Goal: Information Seeking & Learning: Check status

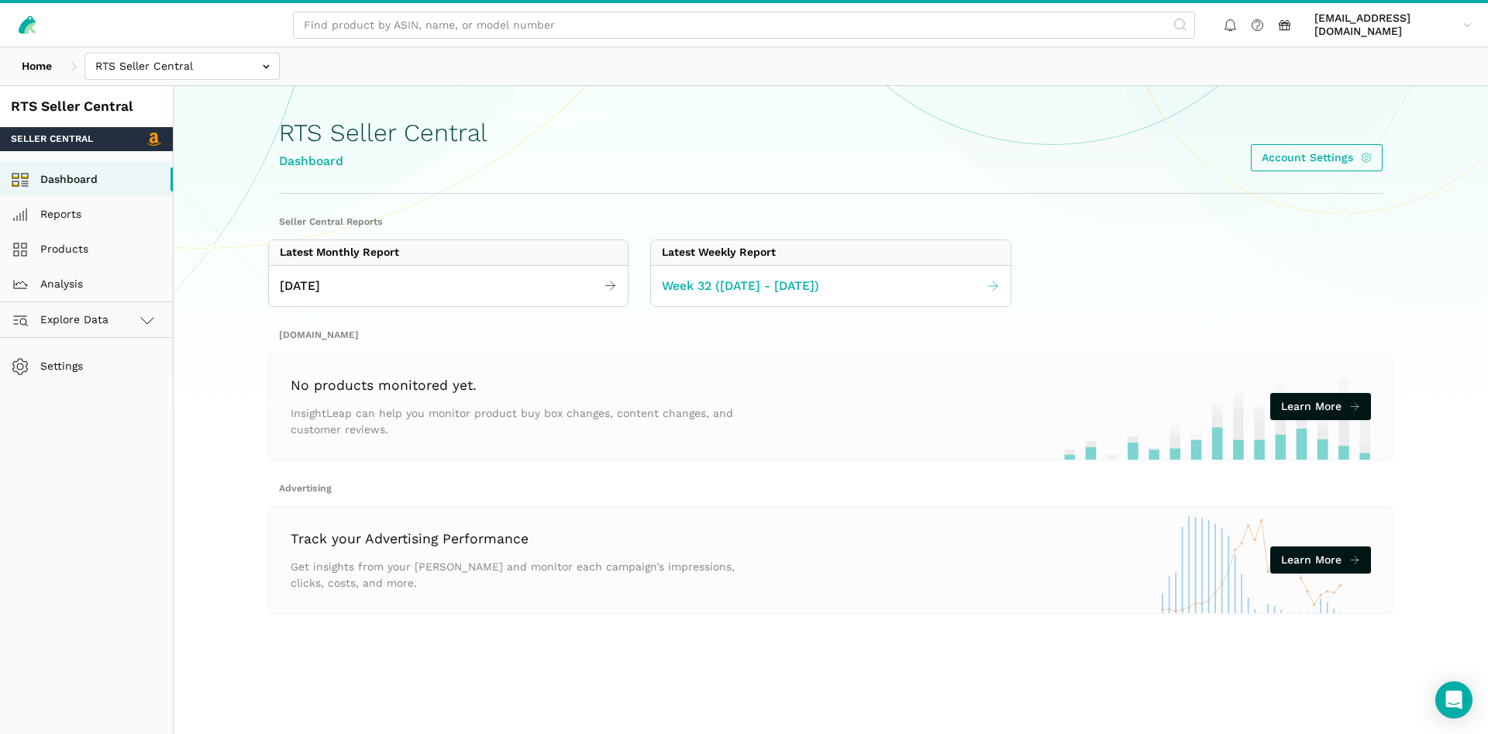
click at [687, 273] on link "Week 32 ([DATE] - [DATE])" at bounding box center [830, 286] width 359 height 30
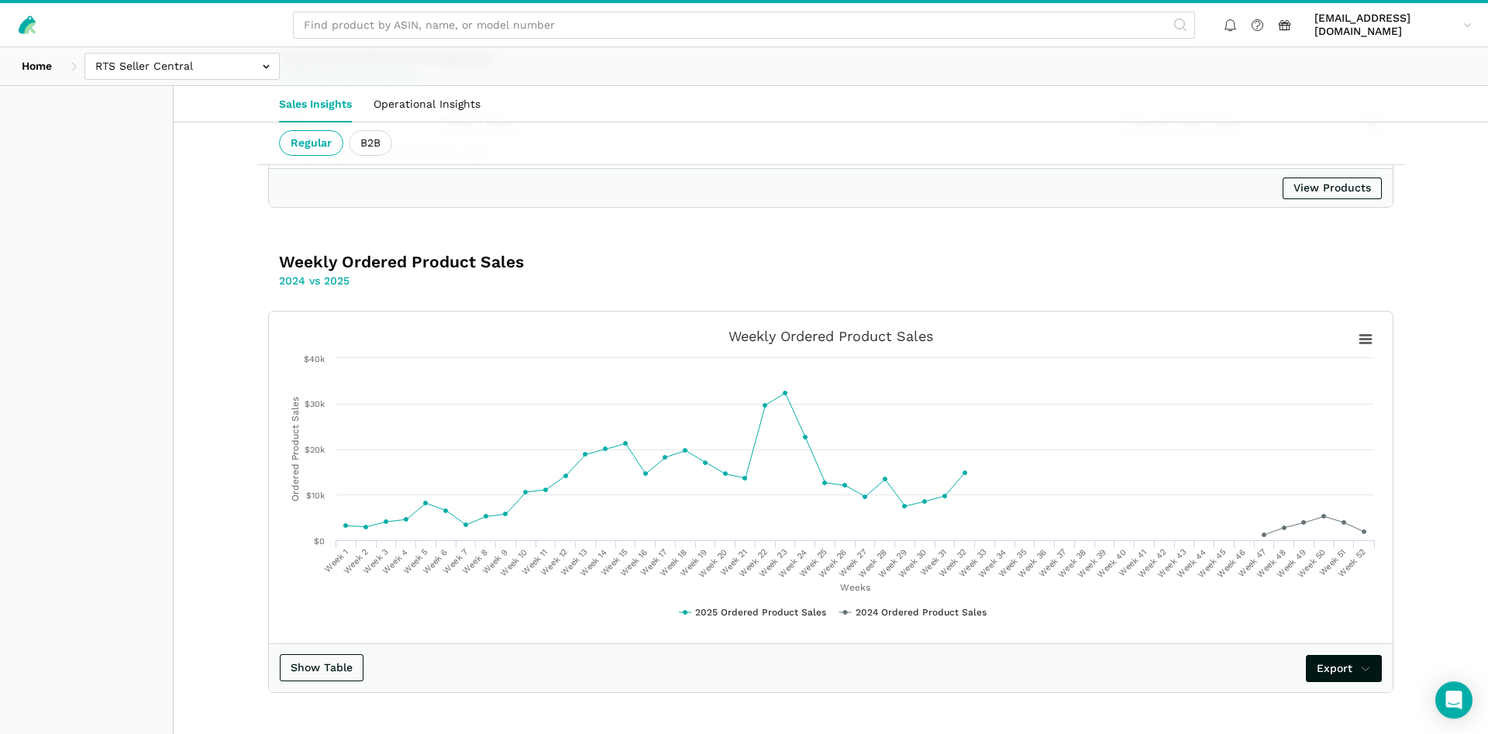
scroll to position [2530, 0]
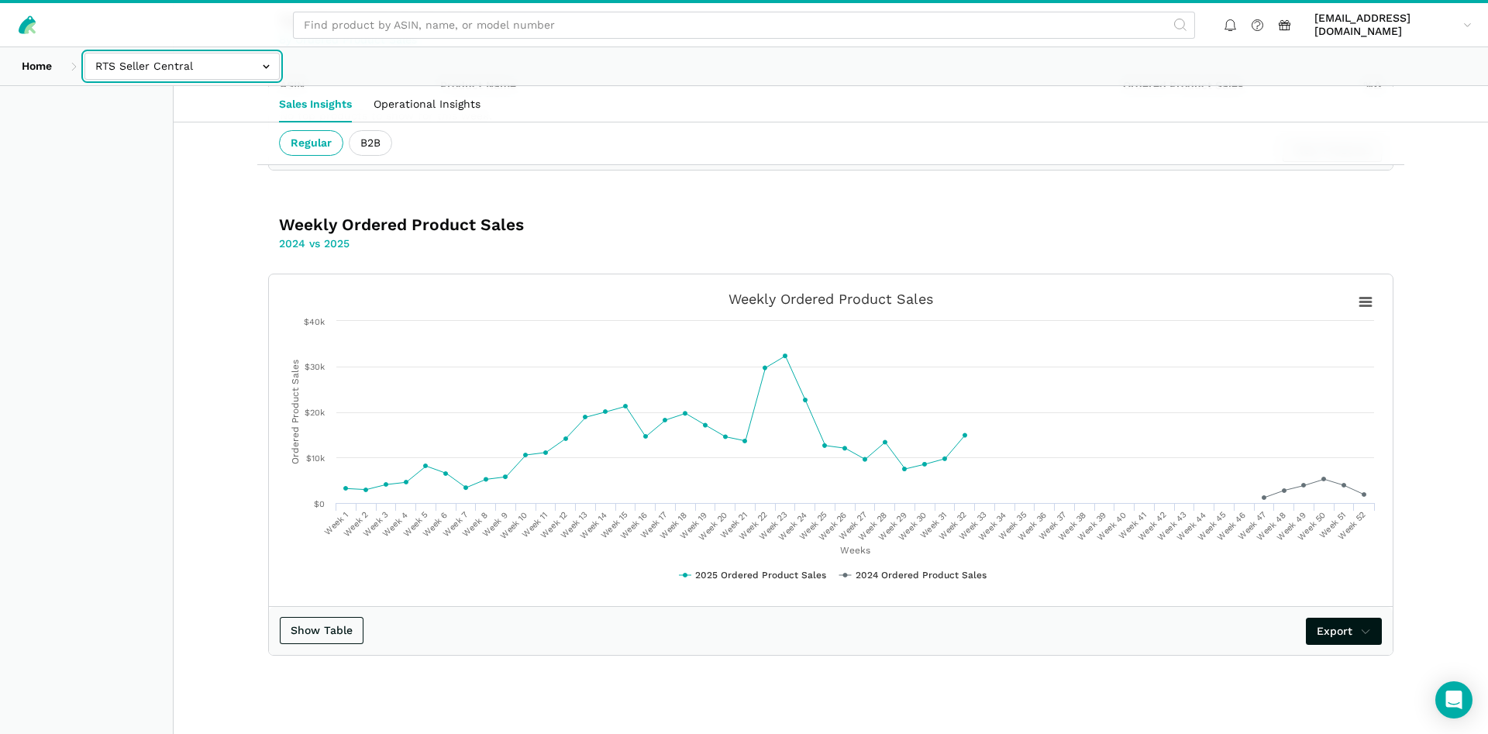
click at [221, 62] on input "text" at bounding box center [181, 66] width 195 height 27
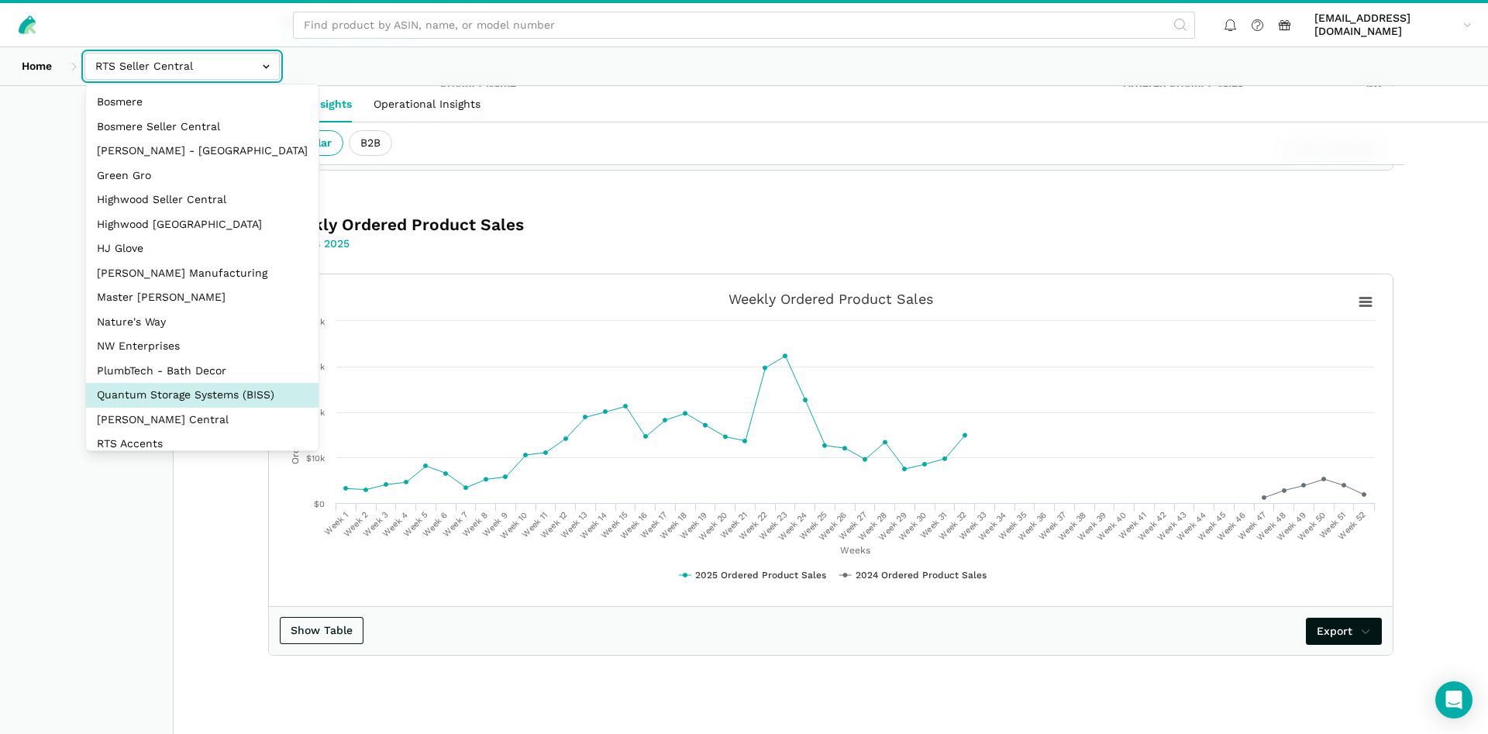
scroll to position [74, 0]
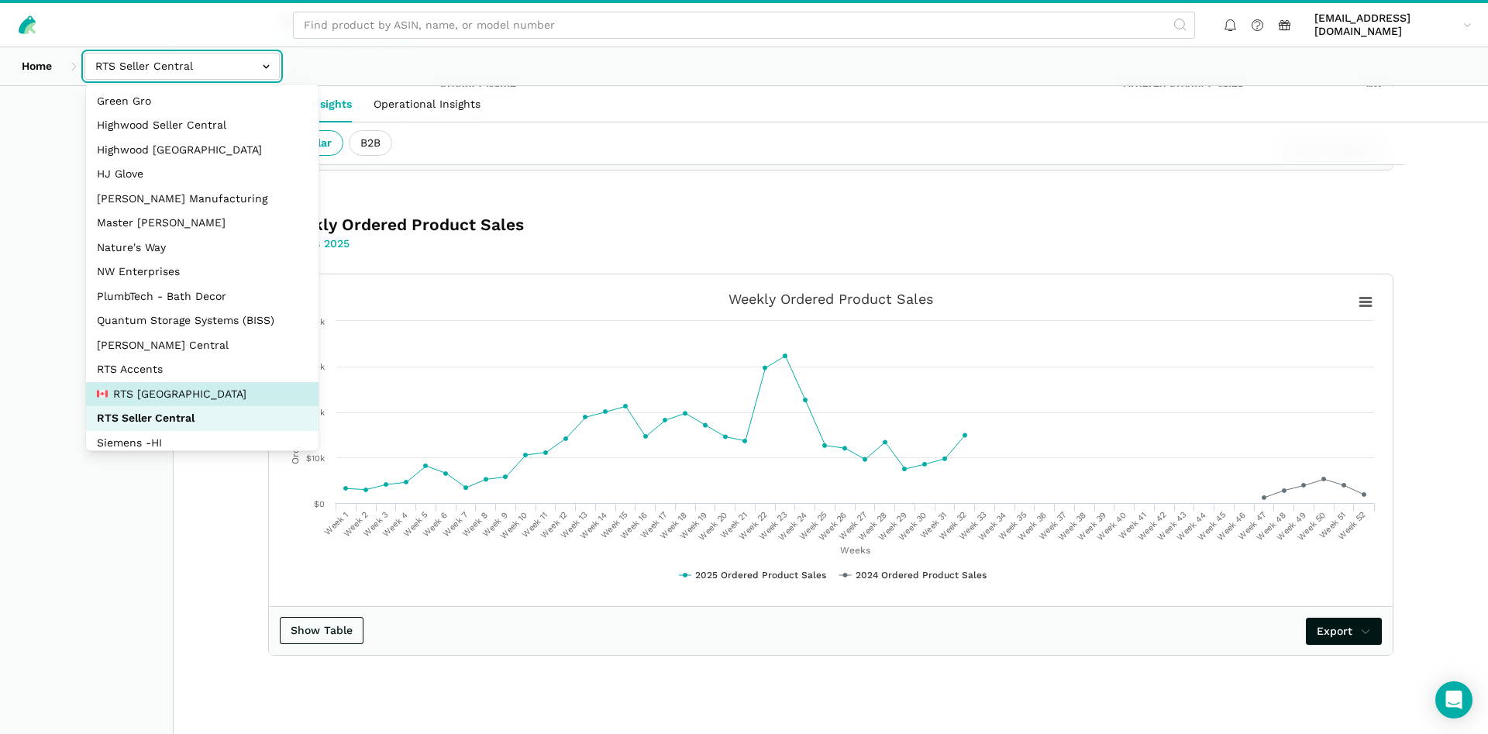
select select "pnjjhdDqPVj5aAaTPiCgBAEB"
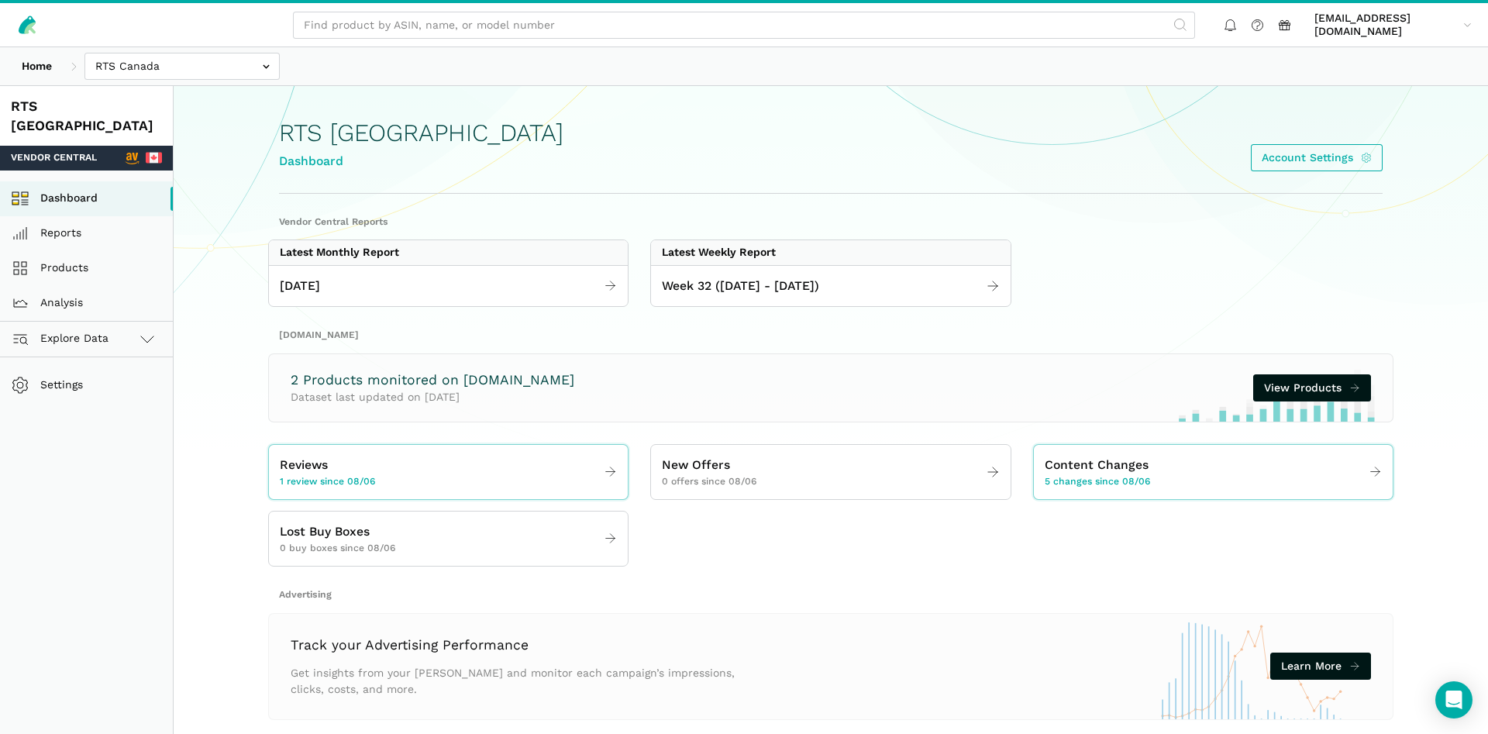
click at [429, 495] on div "Reviews 1 review since 08/06" at bounding box center [448, 472] width 359 height 54
click at [429, 474] on link "Reviews 1 review since 08/06" at bounding box center [448, 471] width 359 height 43
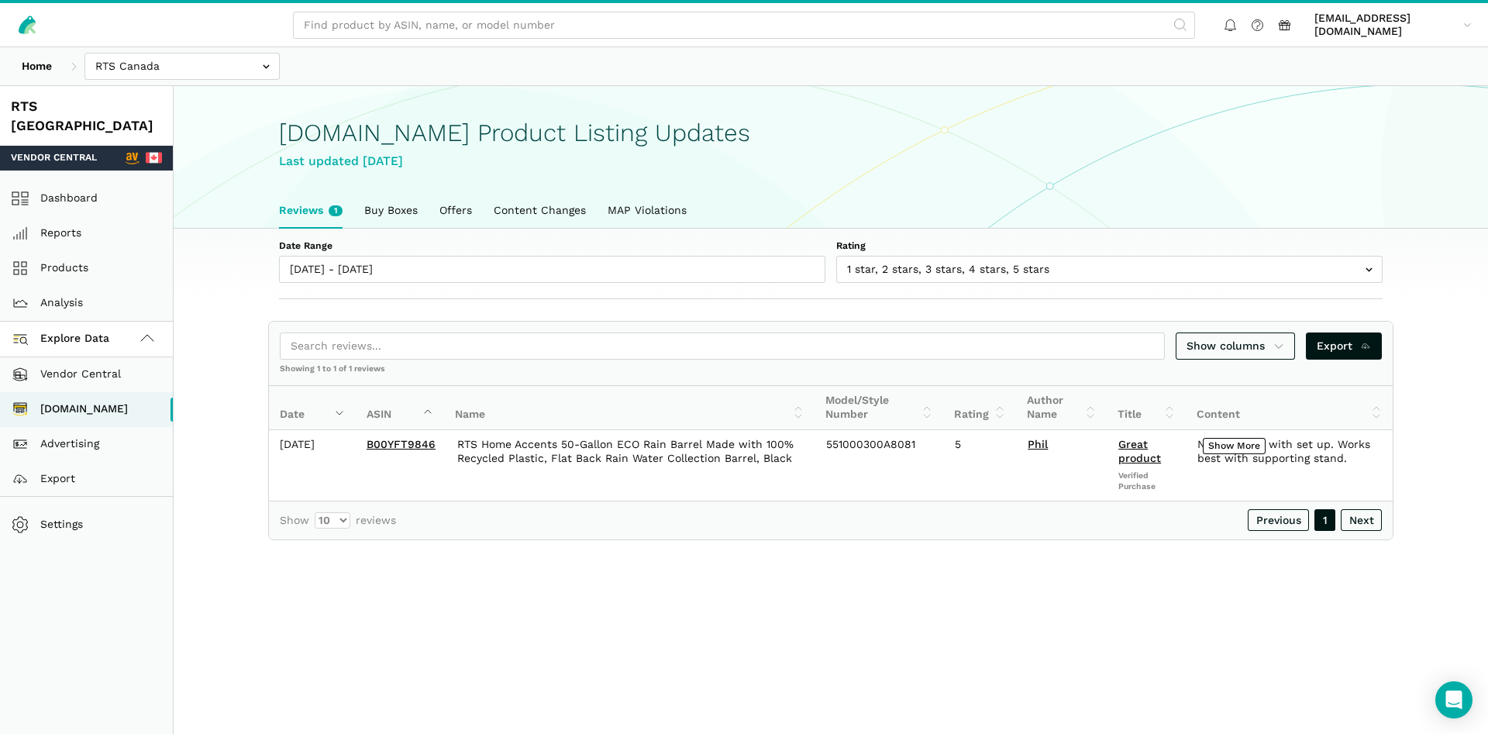
scroll to position [5, 0]
click at [175, 71] on input "text" at bounding box center [181, 66] width 195 height 27
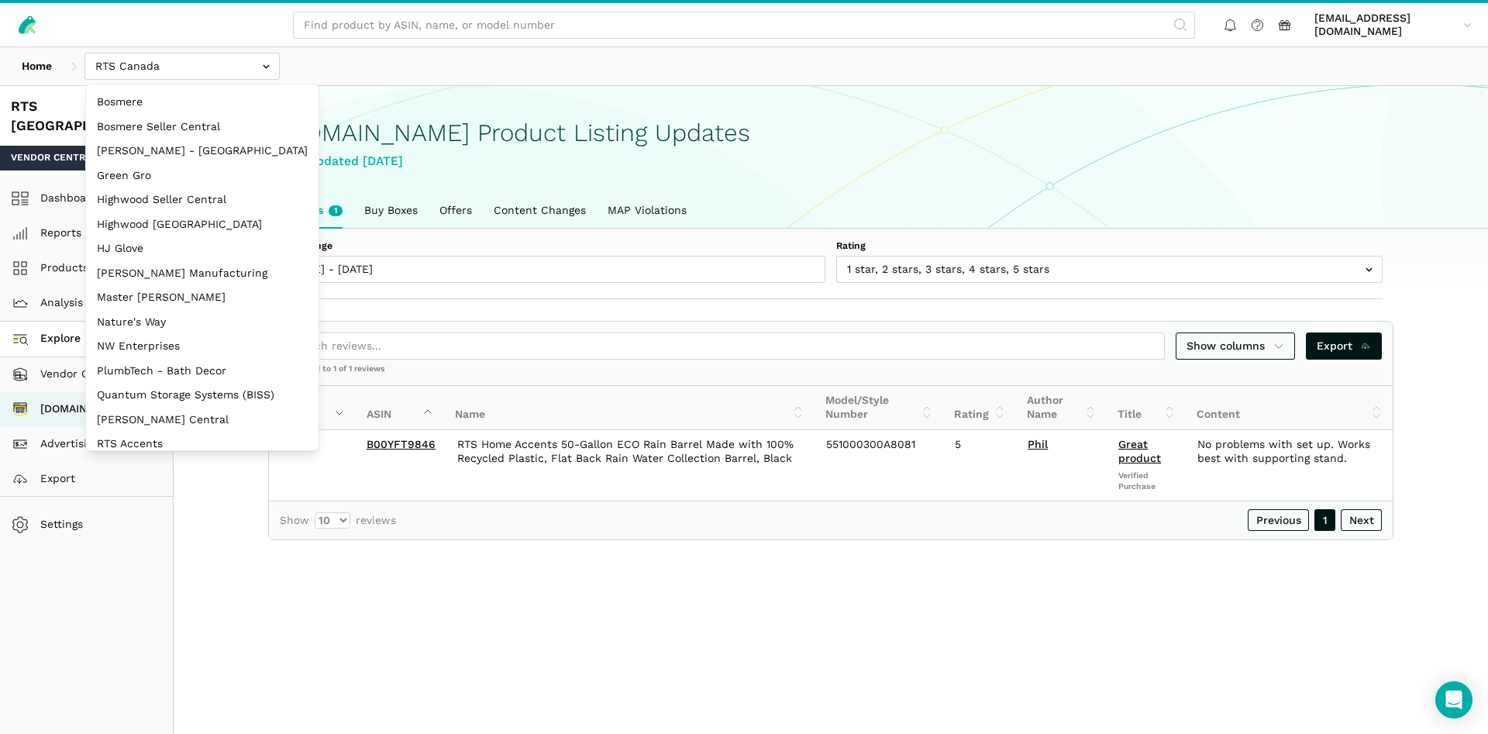
click at [53, 151] on span "Vendor Central" at bounding box center [54, 158] width 86 height 14
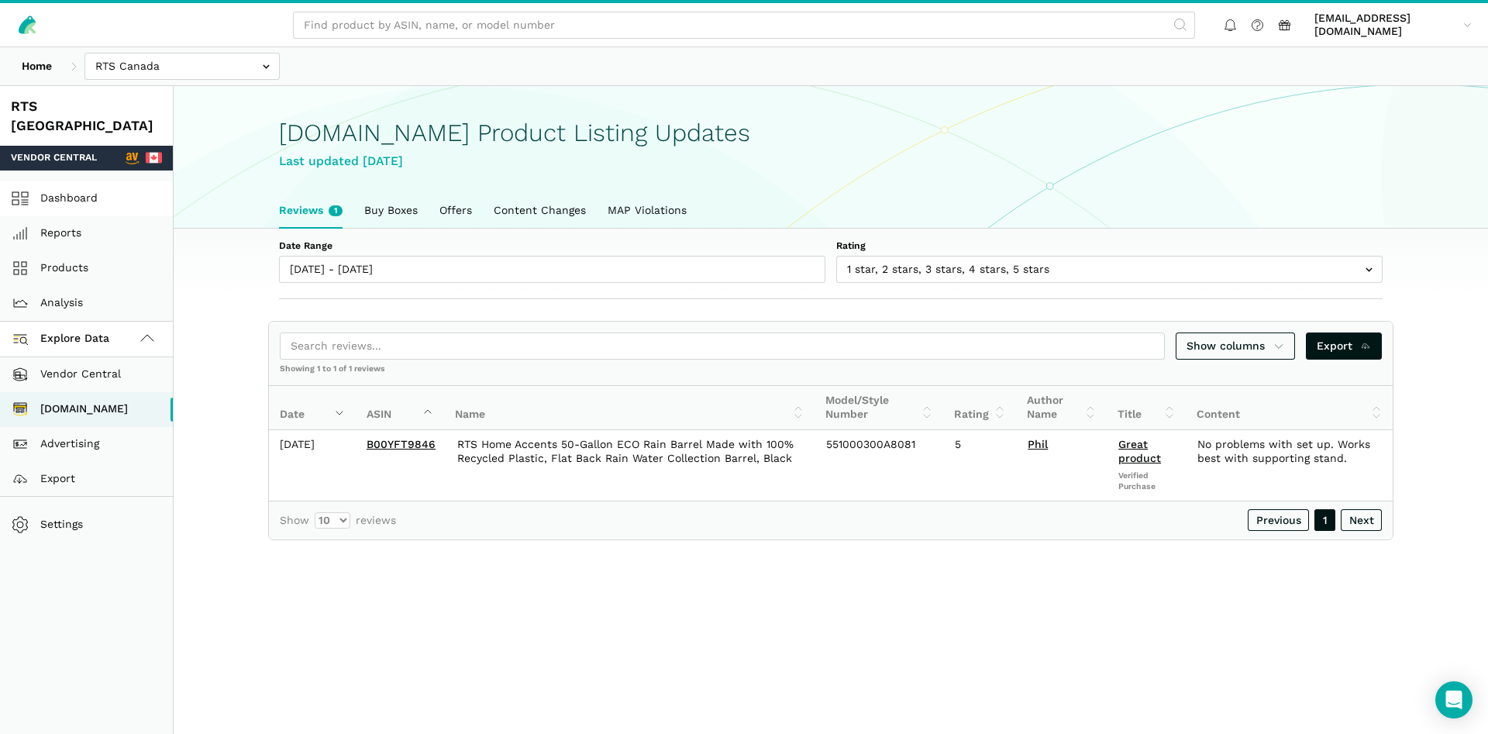
click at [52, 181] on link "Dashboard" at bounding box center [86, 198] width 173 height 35
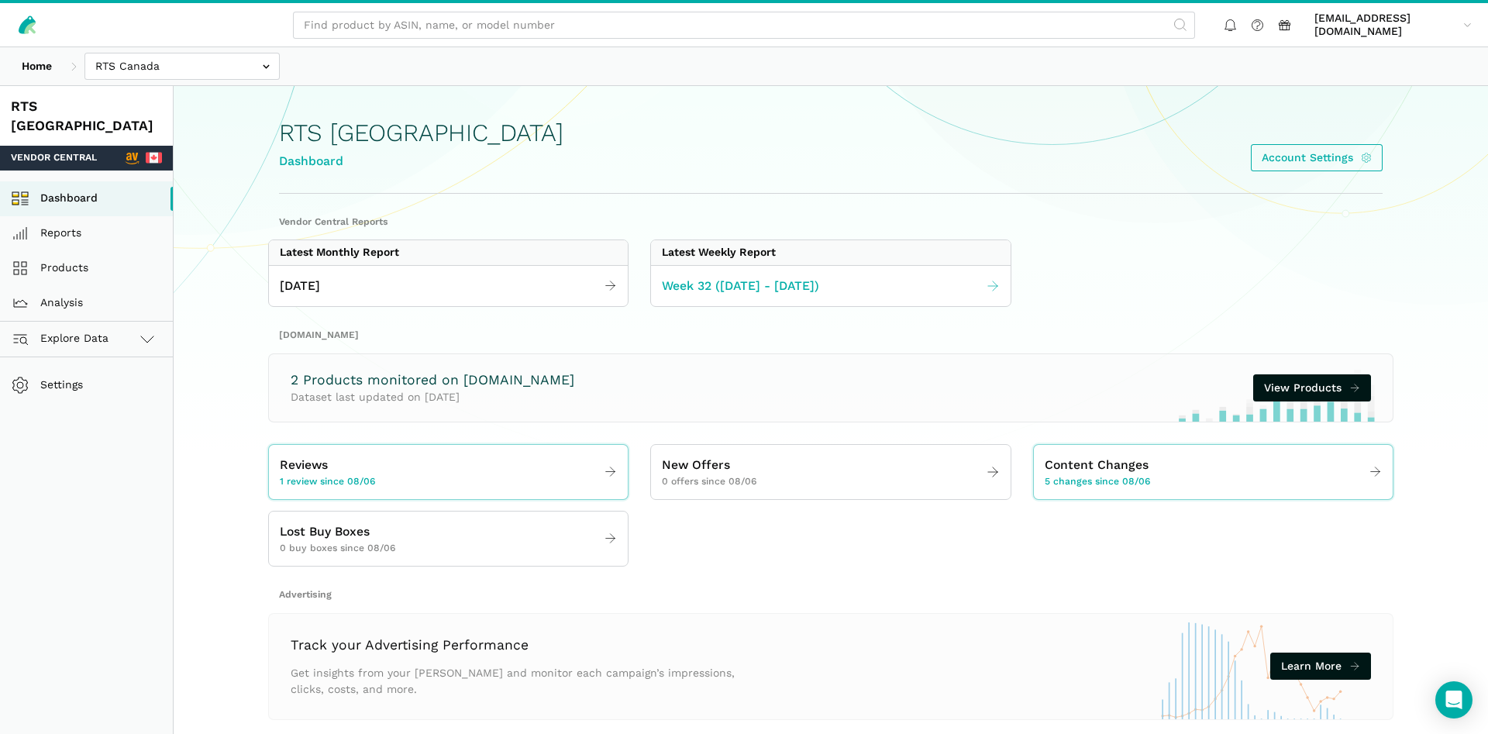
click at [757, 284] on span "Week 32 ([DATE] - [DATE])" at bounding box center [740, 286] width 157 height 19
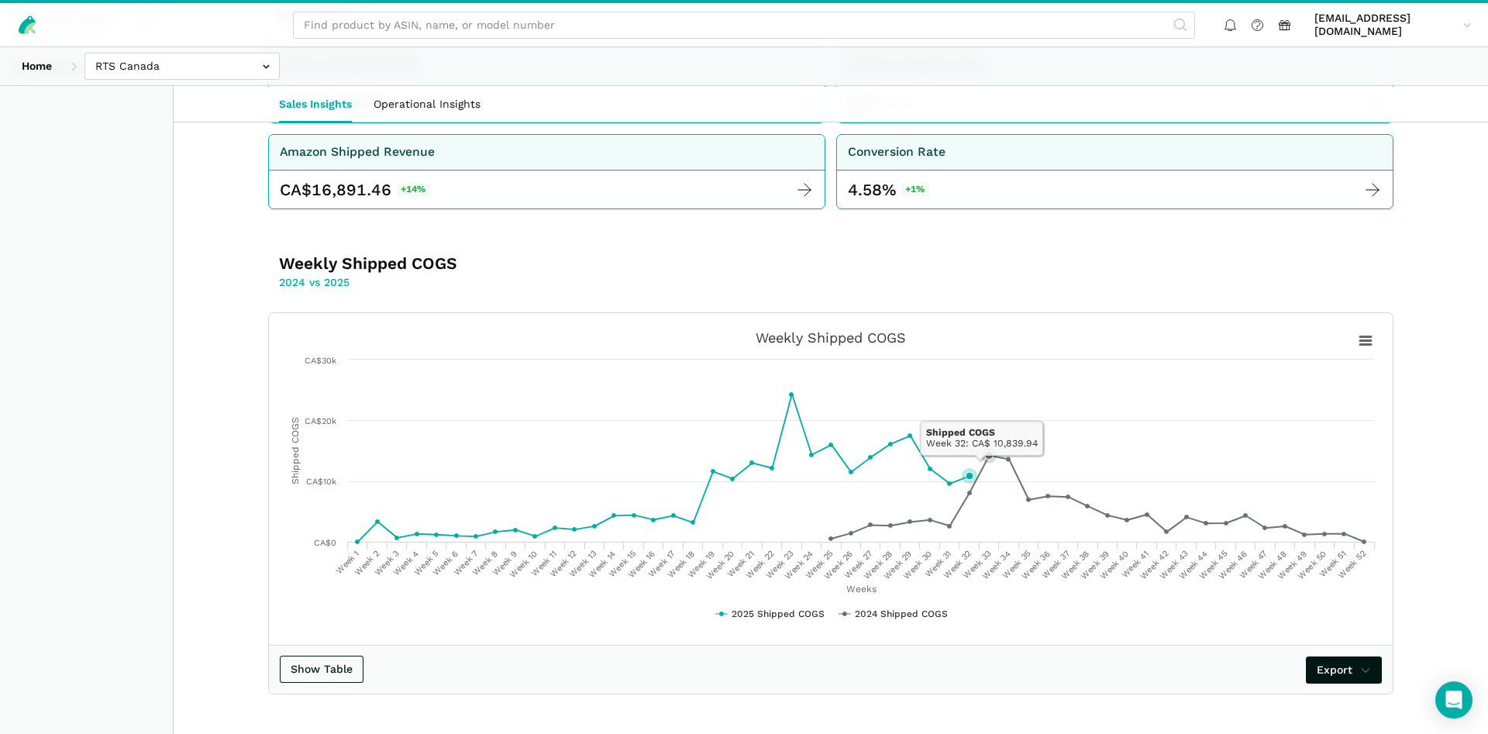
scroll to position [712, 0]
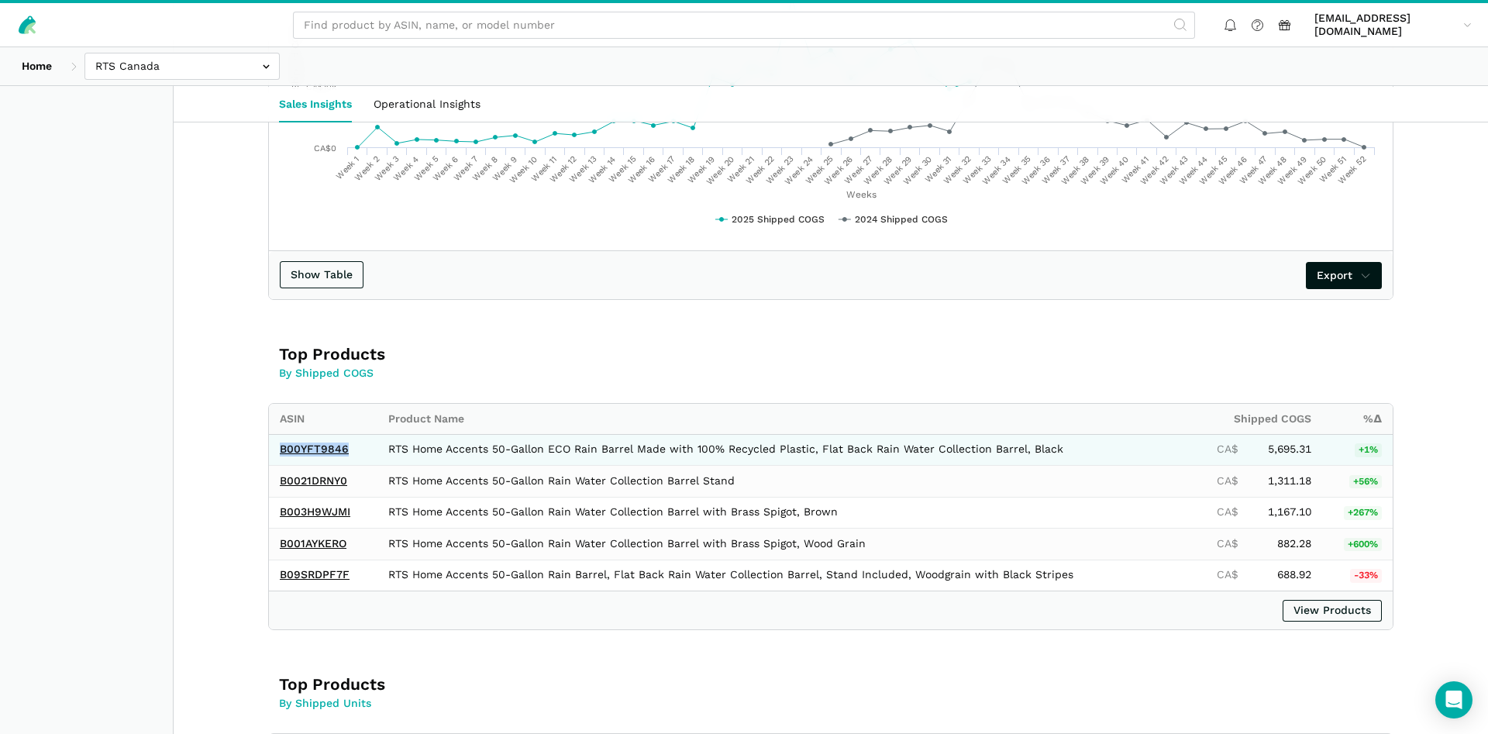
drag, startPoint x: 356, startPoint y: 451, endPoint x: 274, endPoint y: 450, distance: 82.2
click at [274, 450] on td "B00YFT9846" at bounding box center [323, 450] width 109 height 32
copy link "B00YFT9846"
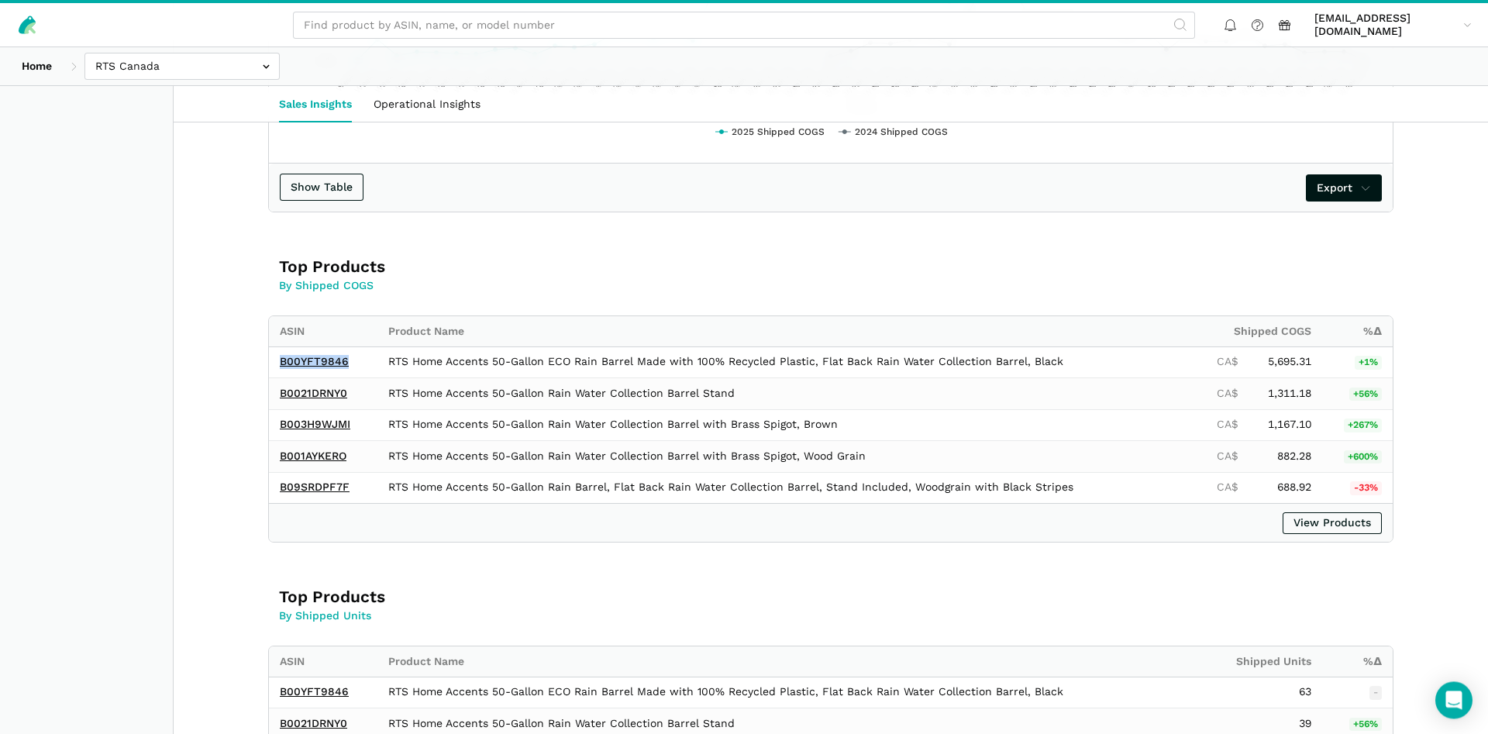
scroll to position [870, 0]
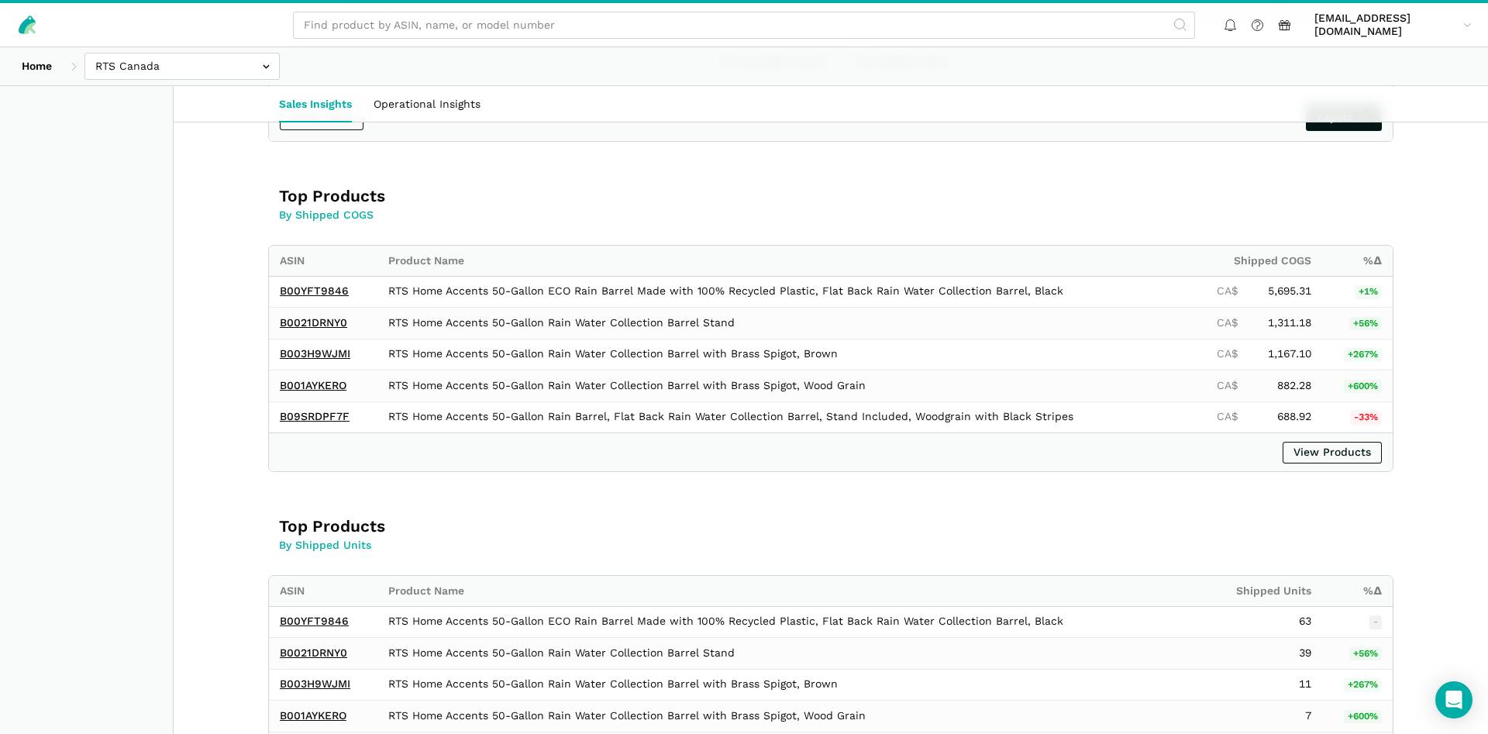
click at [725, 138] on div "Export" at bounding box center [831, 118] width 1124 height 50
click at [173, 65] on input "text" at bounding box center [181, 66] width 195 height 27
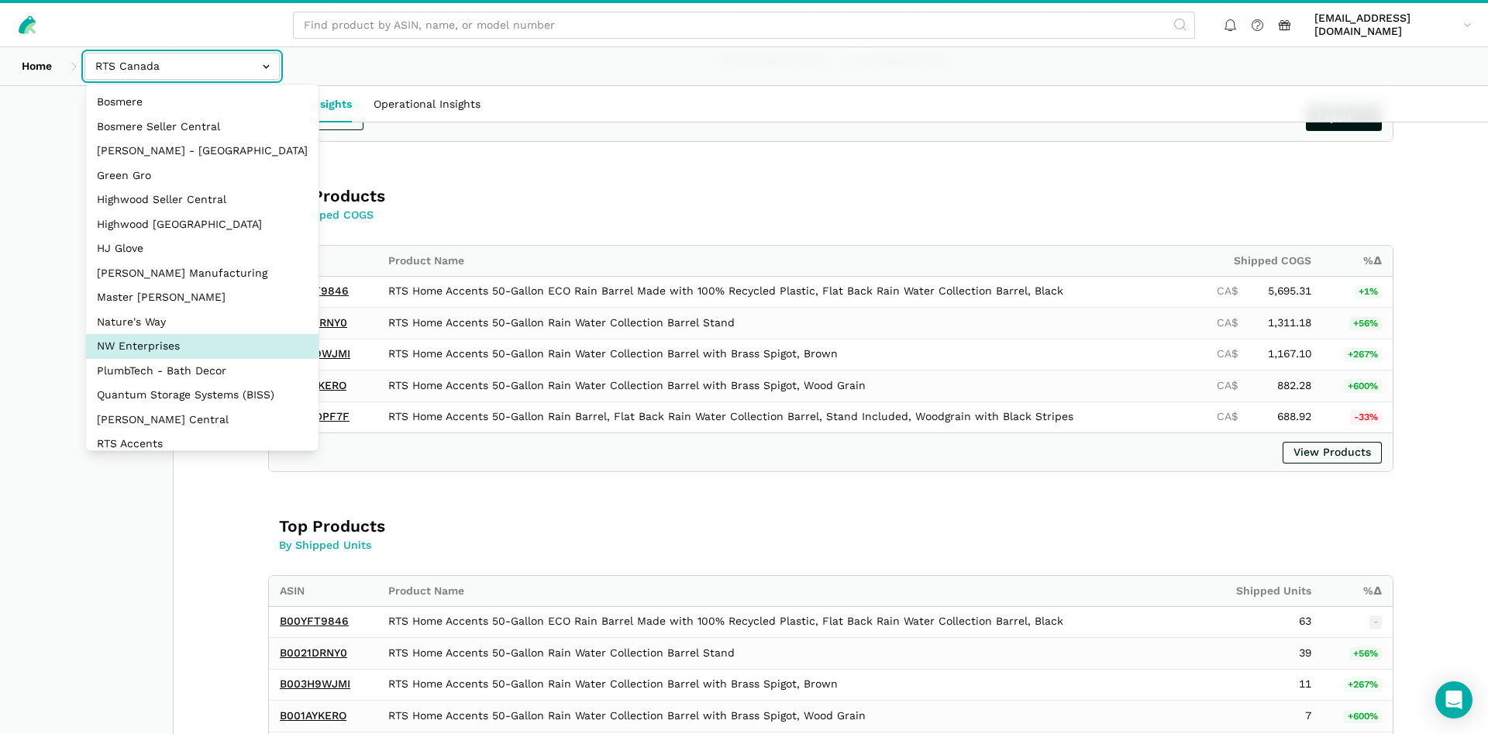
select select "8KcbEGzBHiJ2C1zNfhAn1h3U"
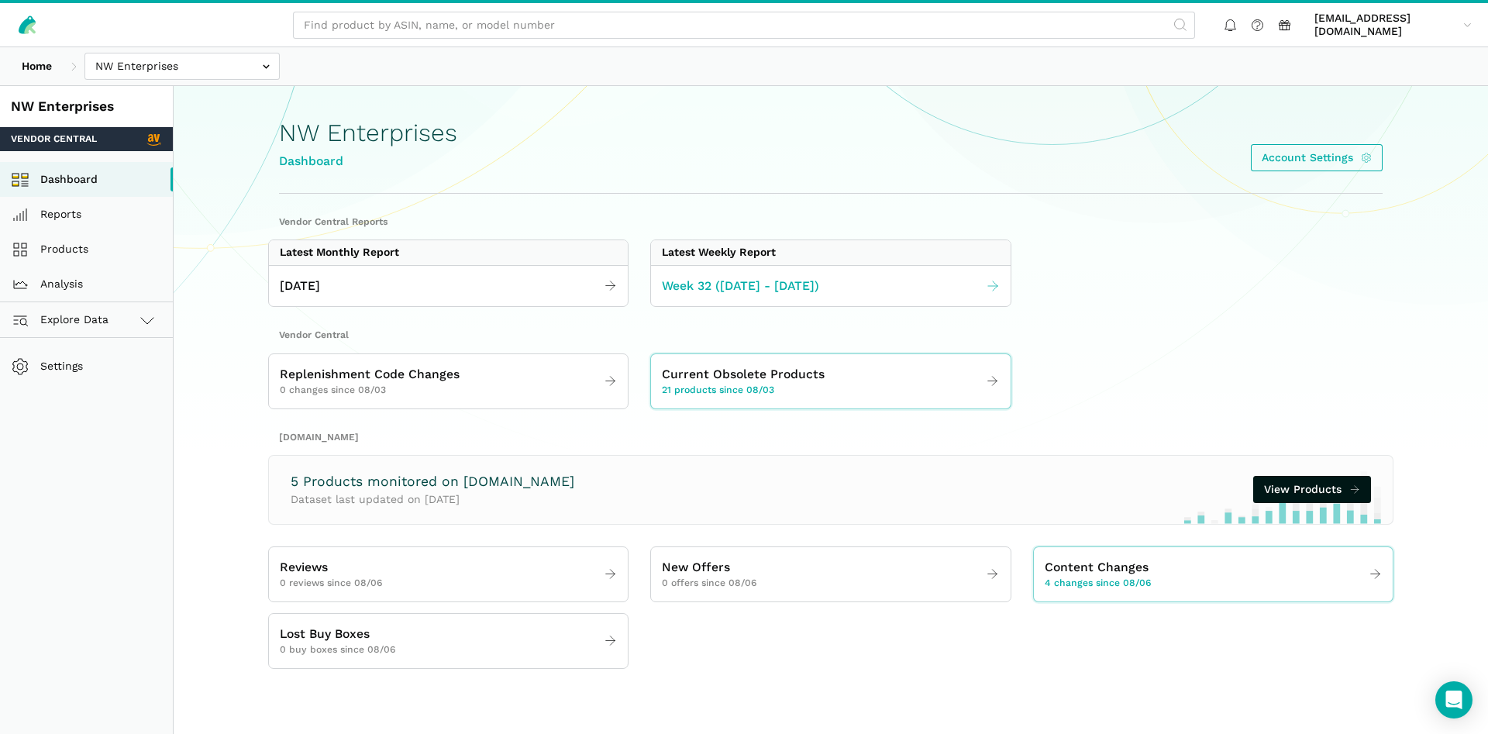
click at [788, 286] on span "Week 32 ([DATE] - [DATE])" at bounding box center [740, 286] width 157 height 19
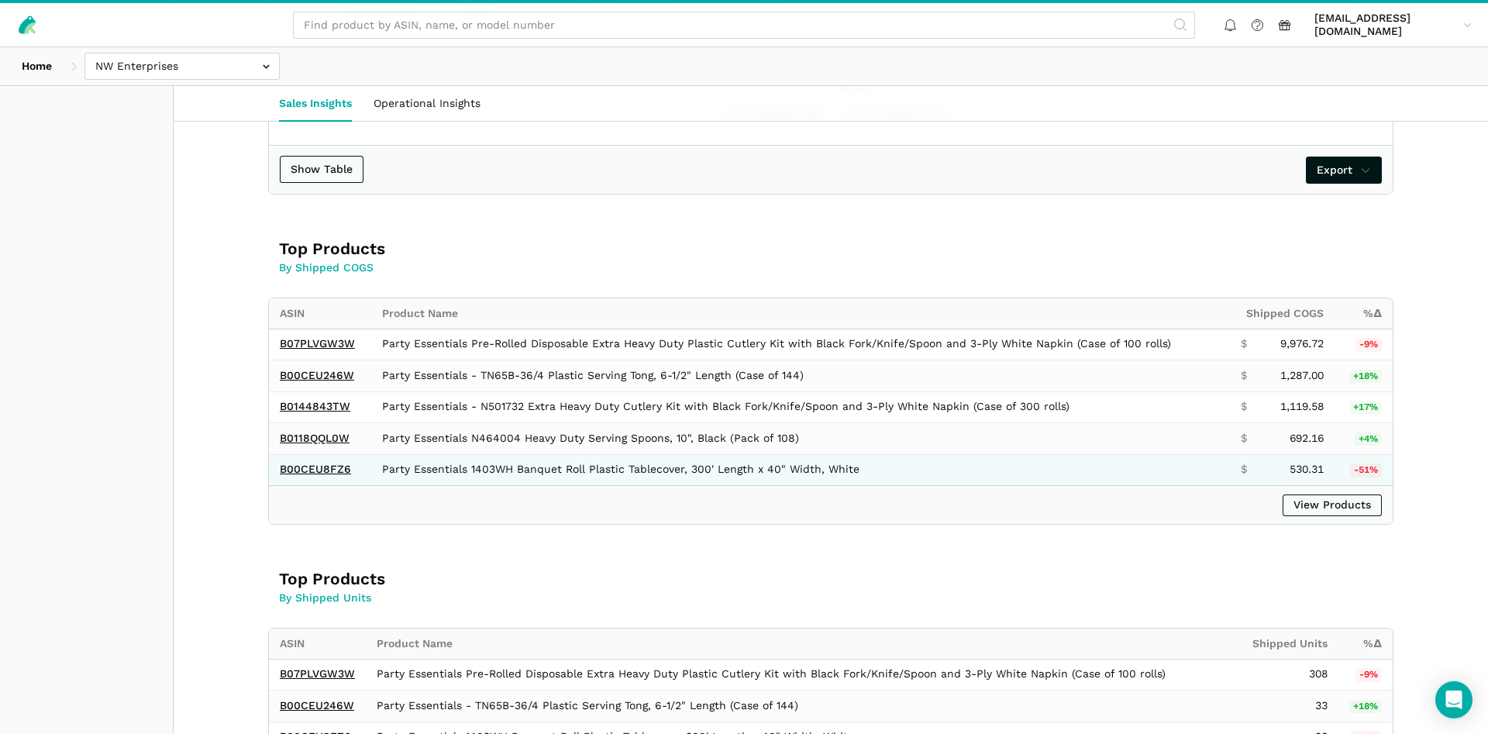
scroll to position [870, 0]
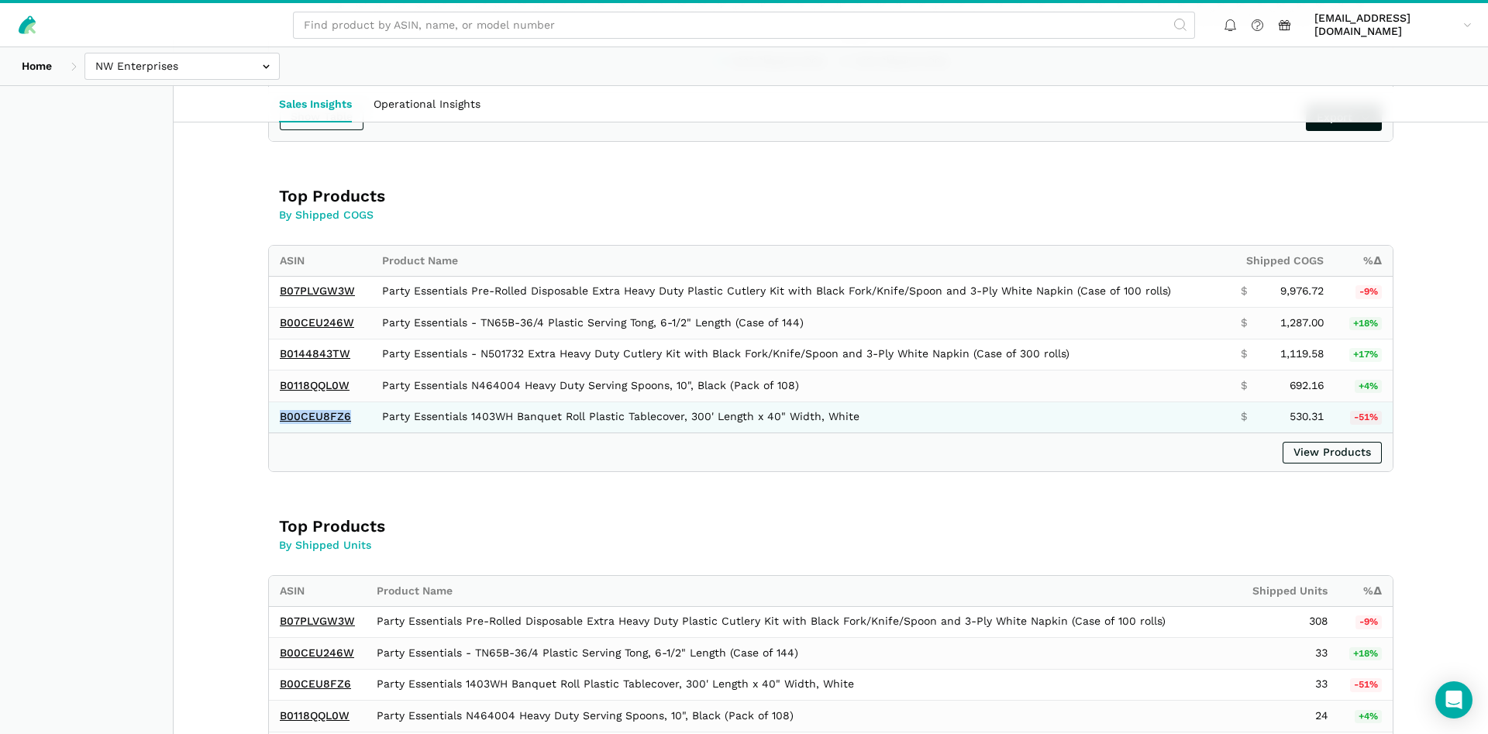
drag, startPoint x: 356, startPoint y: 426, endPoint x: 277, endPoint y: 425, distance: 78.3
click at [277, 425] on td "B00CEU8FZ6" at bounding box center [320, 416] width 102 height 31
copy link "B00CEU8FZ6"
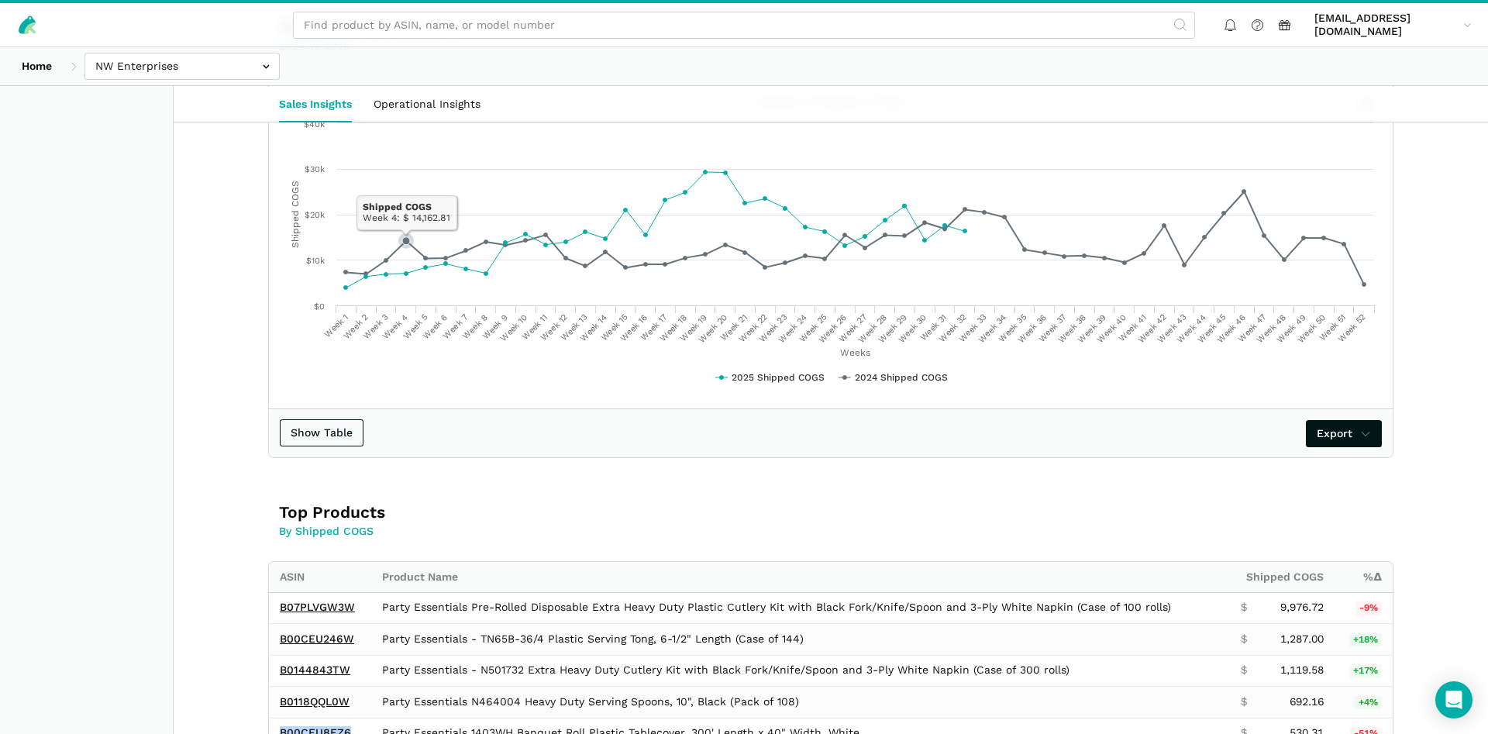
scroll to position [237, 0]
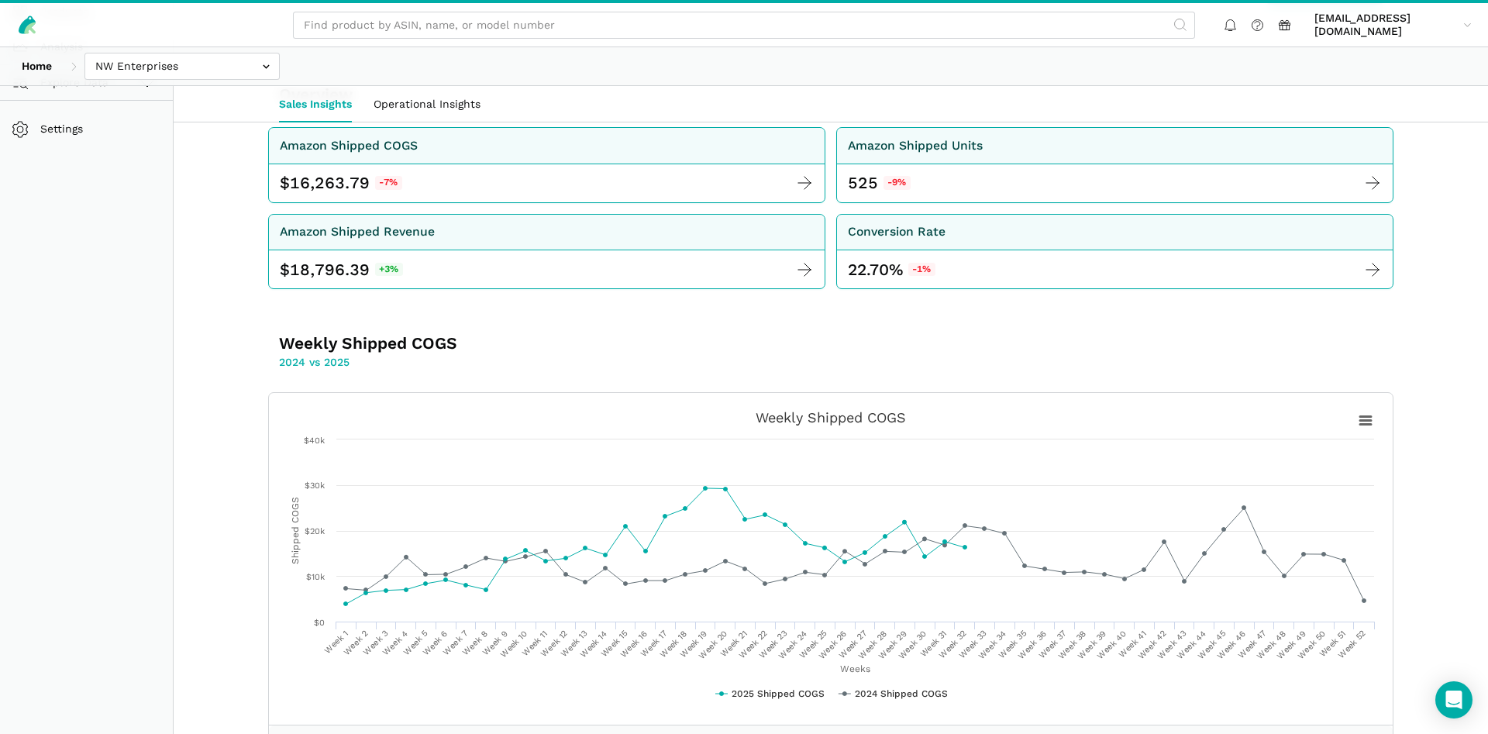
click at [181, 91] on section "Sales Insights Operational Insights" at bounding box center [831, 104] width 1315 height 36
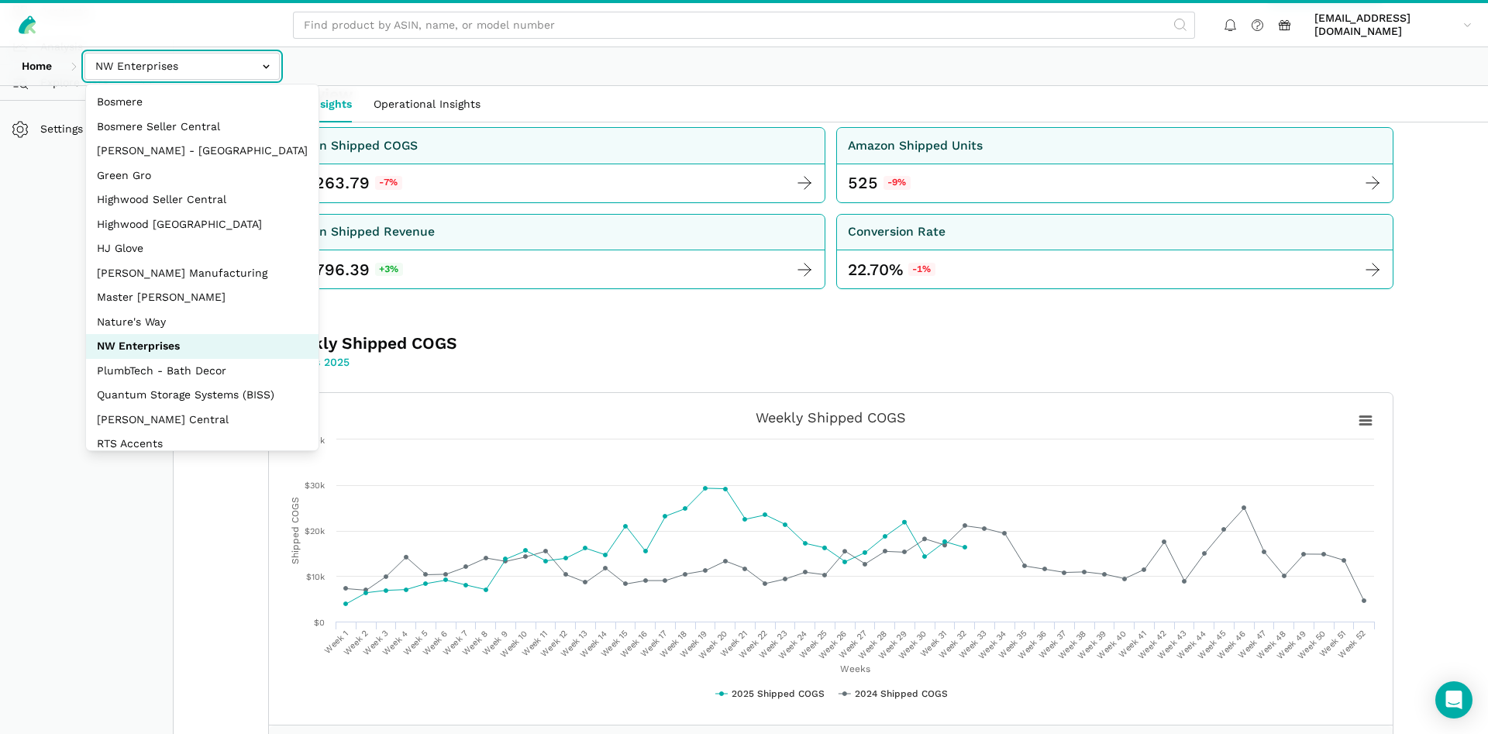
click at [187, 67] on input "text" at bounding box center [181, 66] width 195 height 27
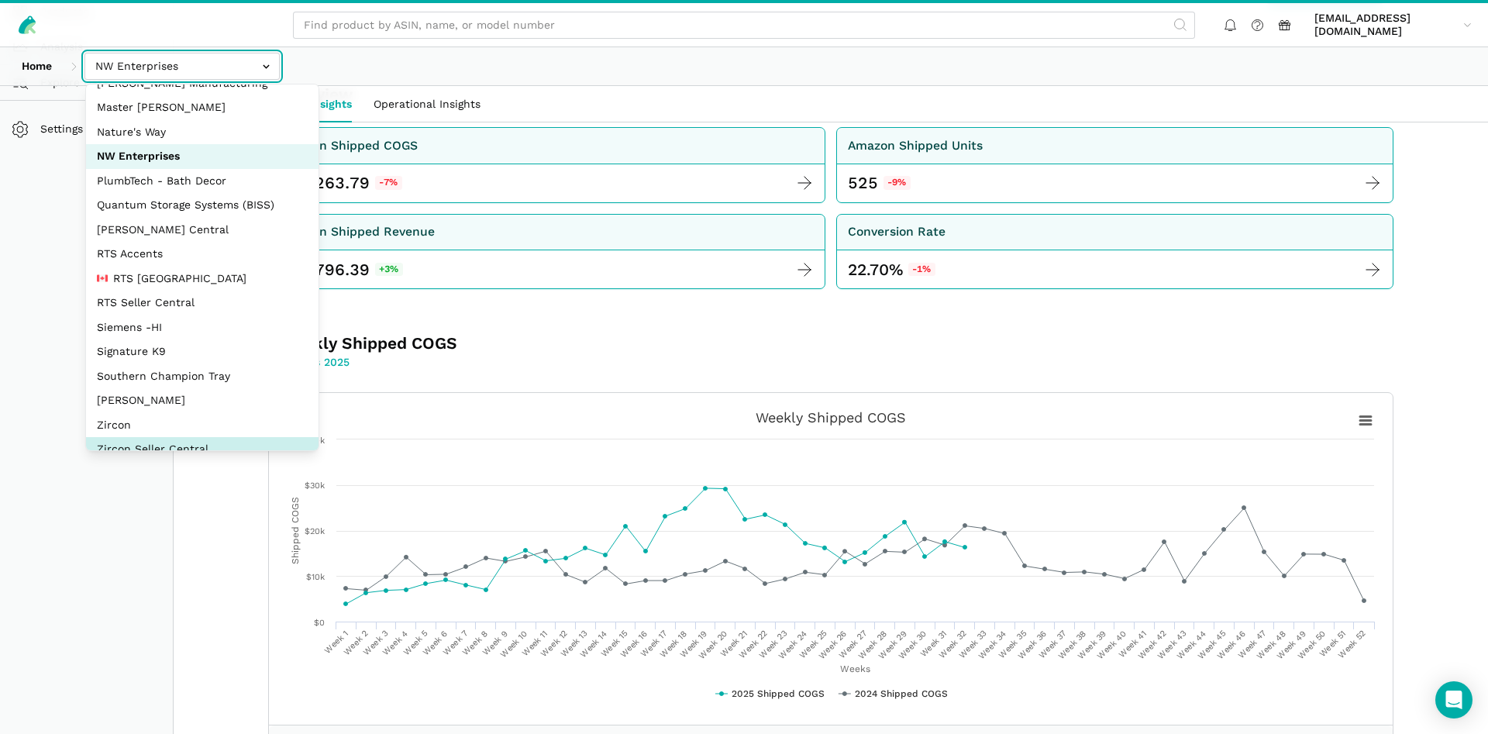
scroll to position [207, 0]
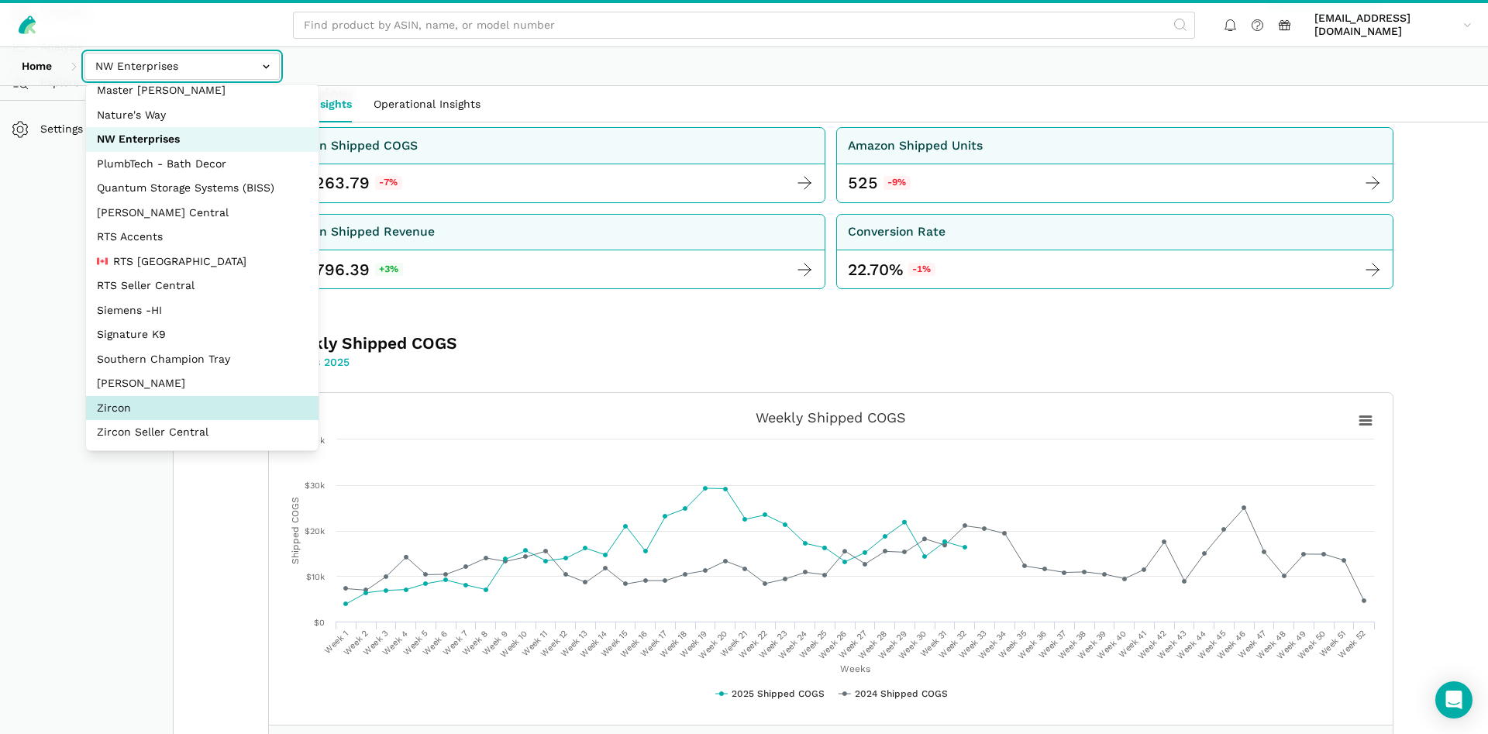
select select "DM38AQ3CPtVJ89bBDkVCzKzE"
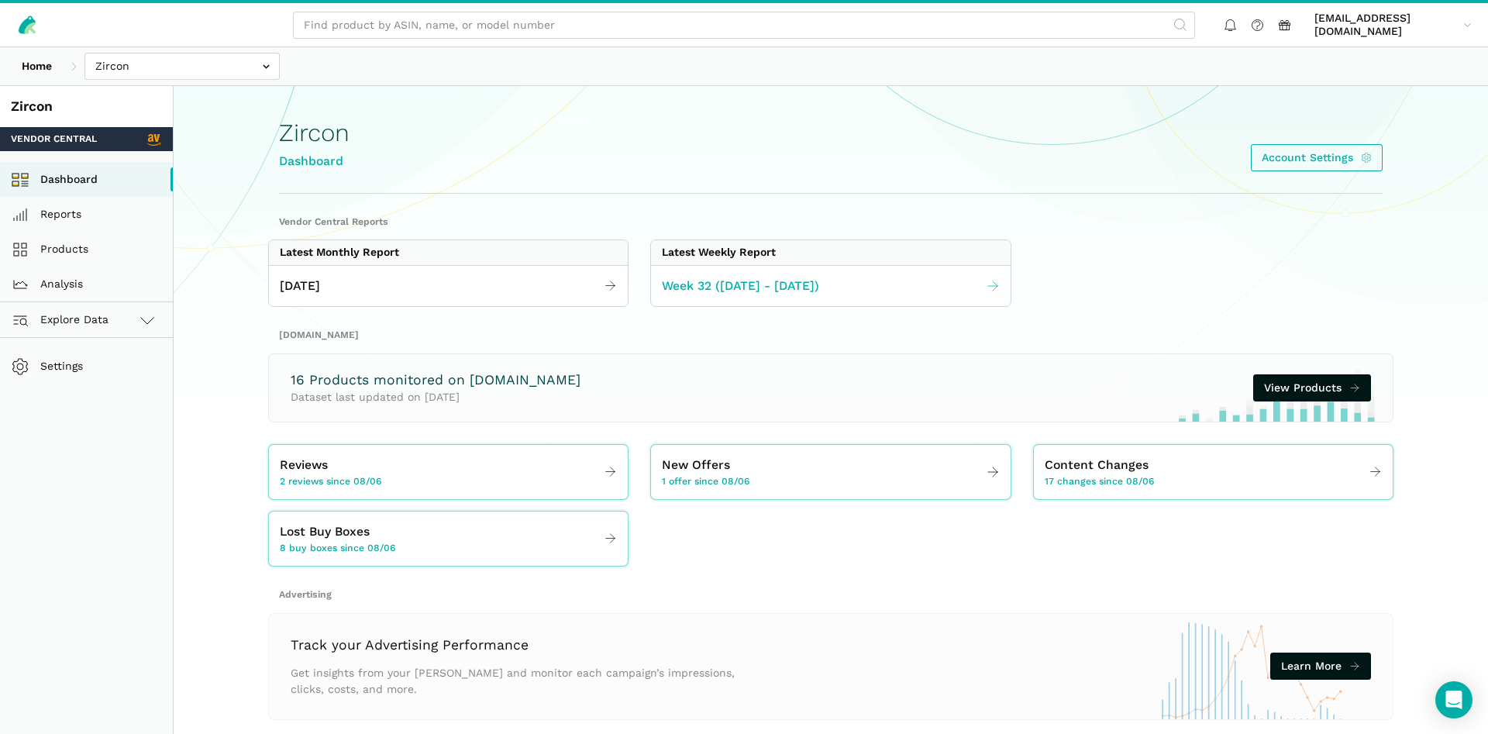
click at [731, 277] on span "Week 32 ([DATE] - [DATE])" at bounding box center [740, 286] width 157 height 19
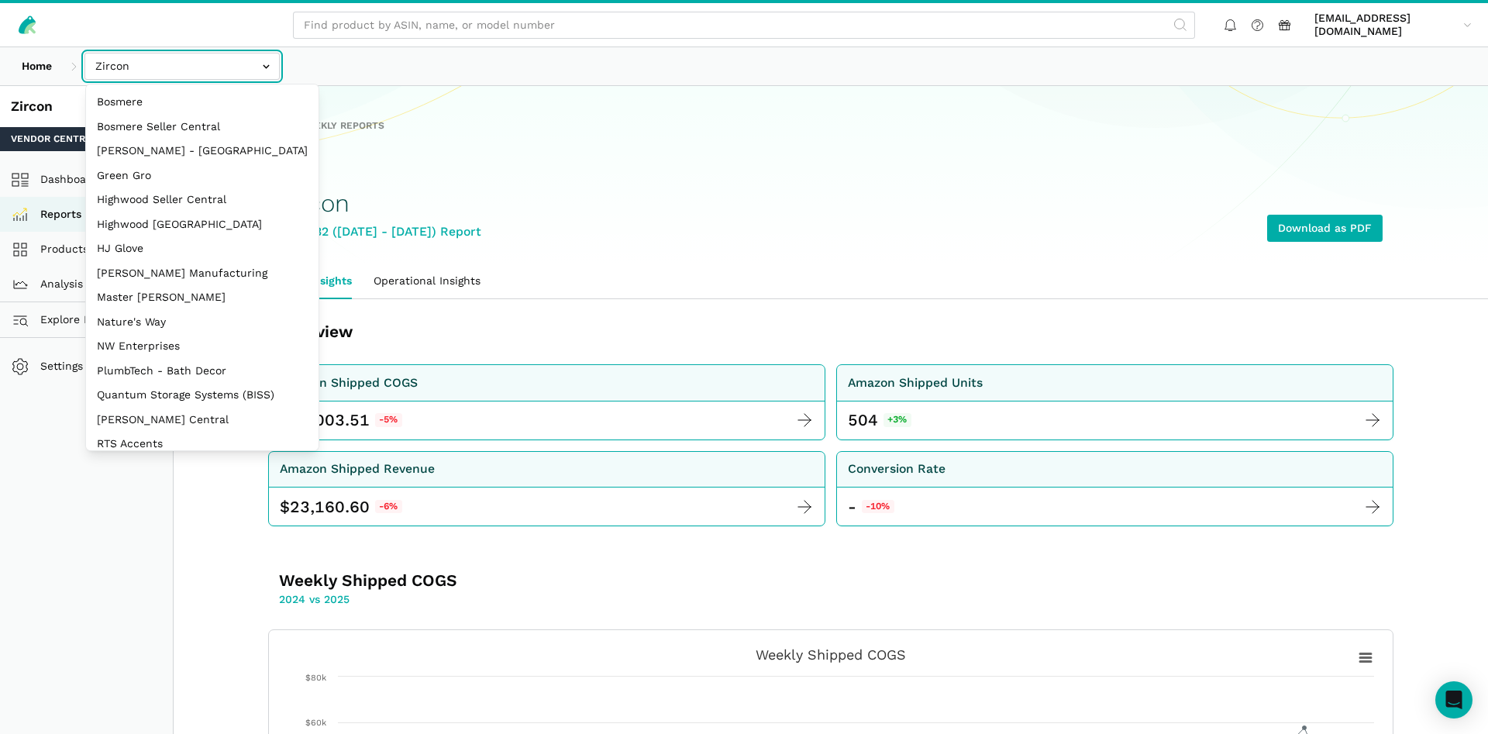
click at [192, 66] on input "text" at bounding box center [181, 66] width 195 height 27
select select "3t6bg6GamSTDovWwD6pnZB2o"
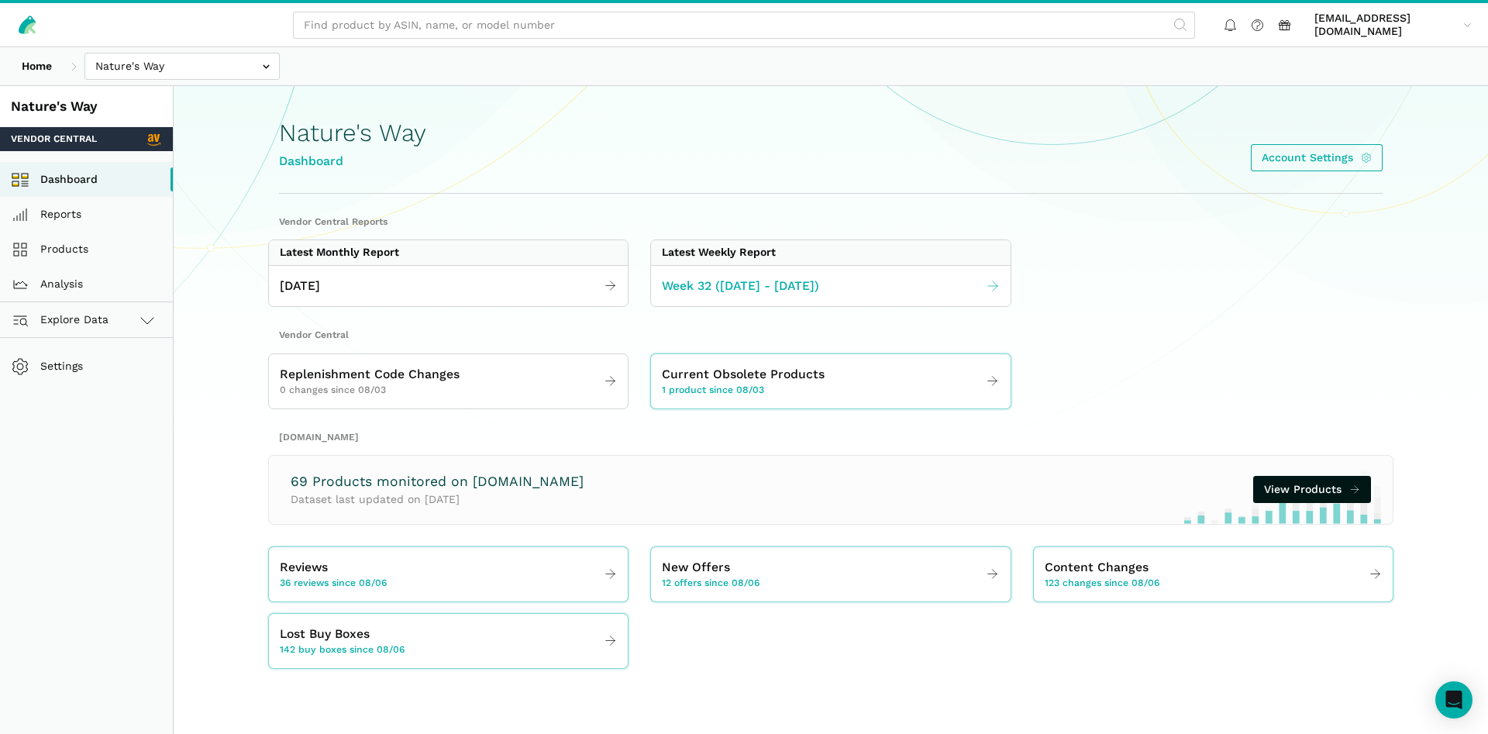
click at [755, 288] on span "Week 32 ([DATE] - [DATE])" at bounding box center [740, 286] width 157 height 19
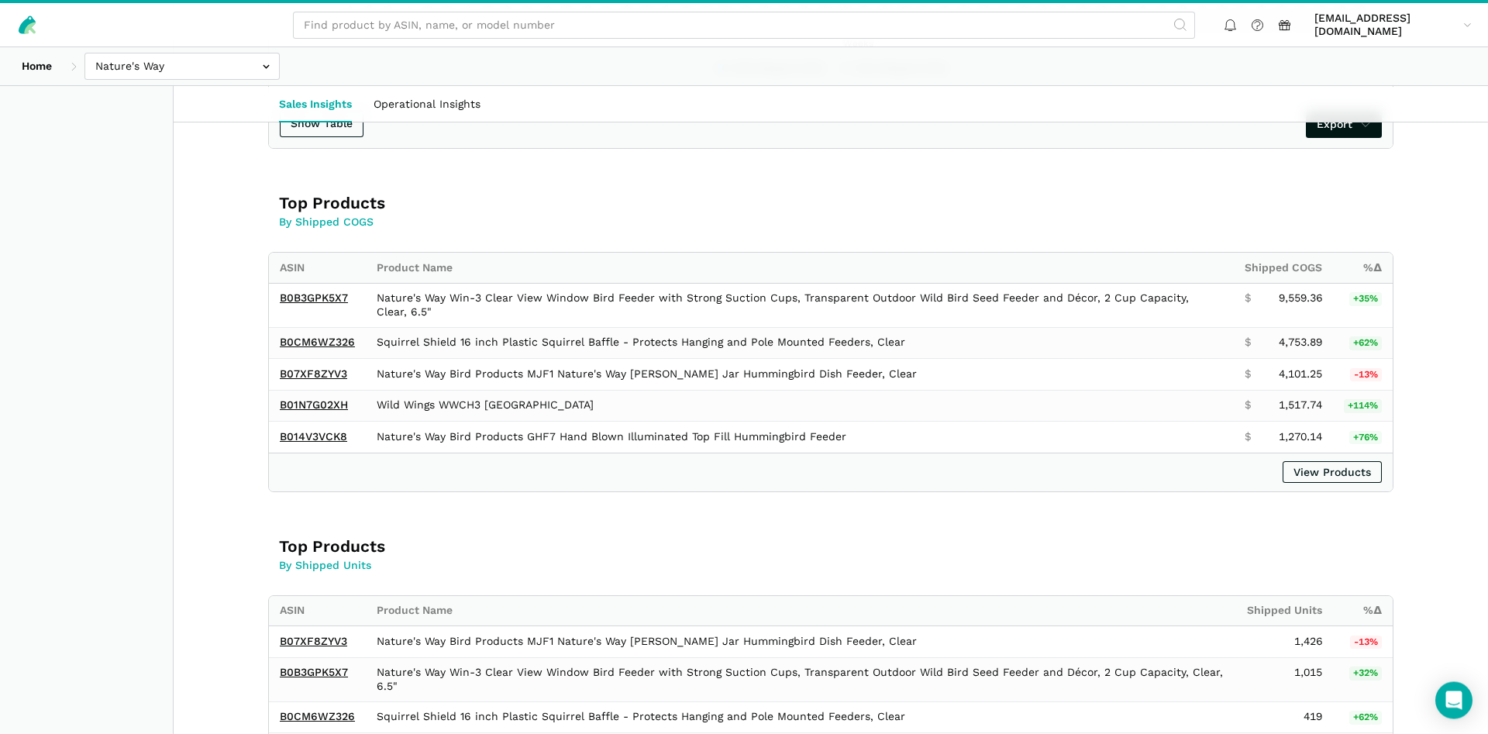
scroll to position [1028, 0]
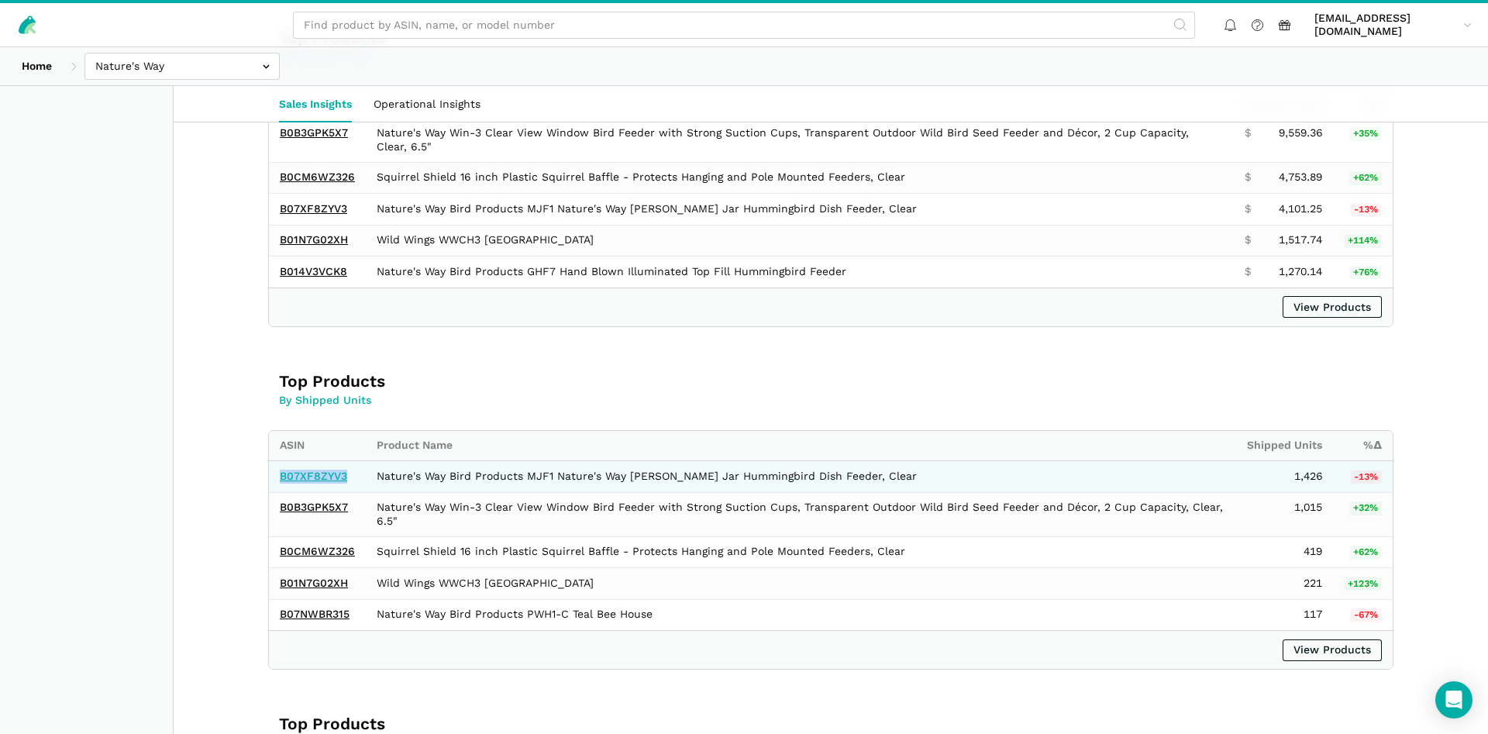
drag, startPoint x: 350, startPoint y: 481, endPoint x: 281, endPoint y: 482, distance: 69.8
click at [281, 482] on td "B07XF8ZYV3" at bounding box center [317, 477] width 97 height 32
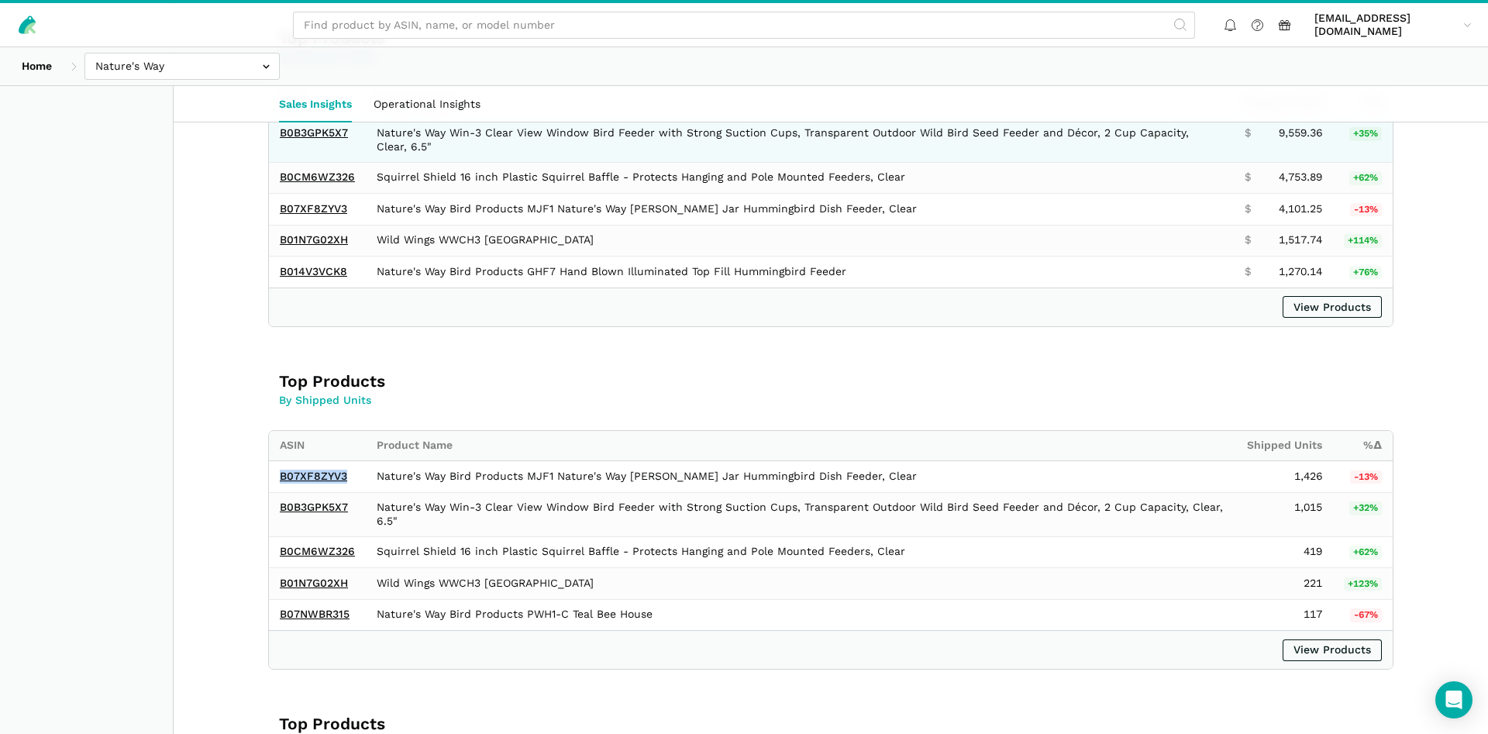
copy link "B07XF8ZYV3"
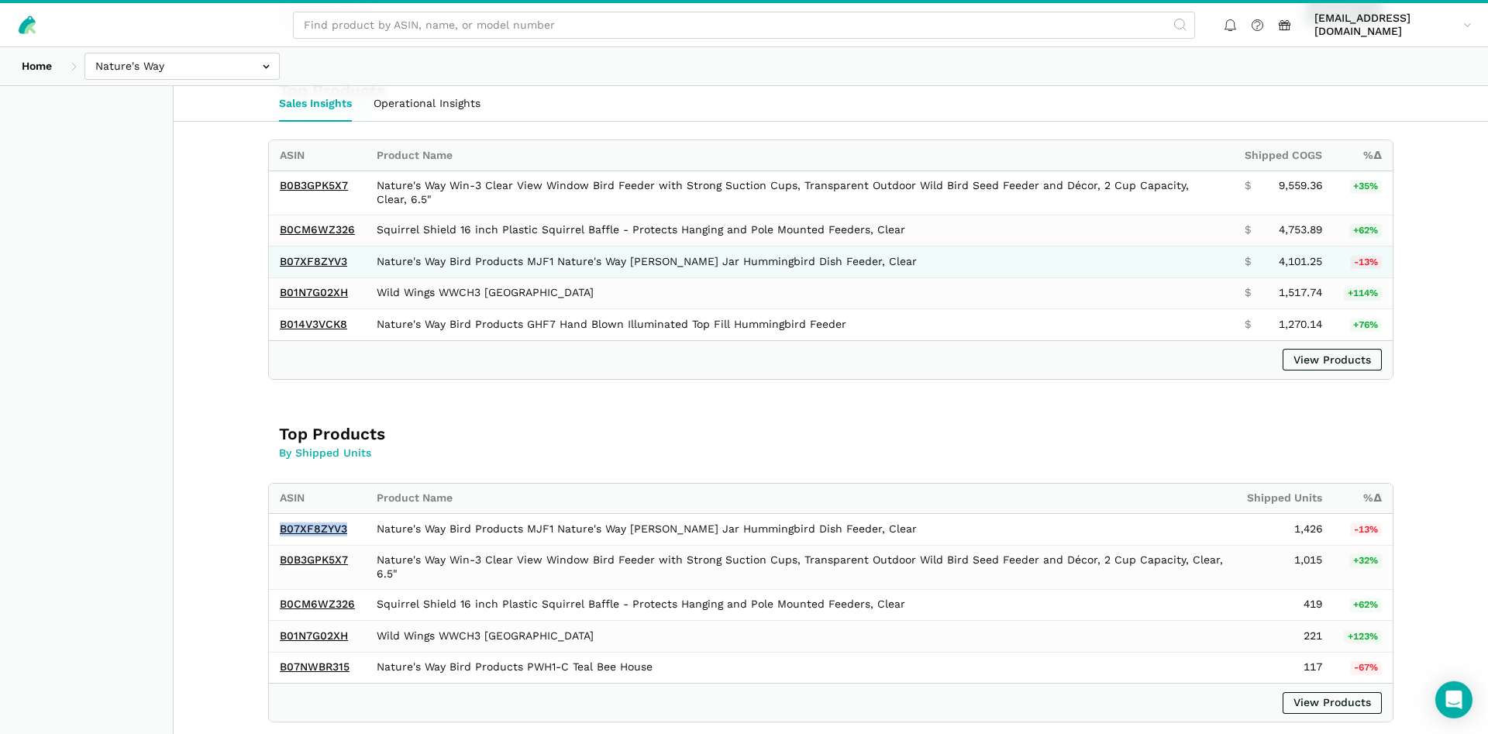
scroll to position [949, 0]
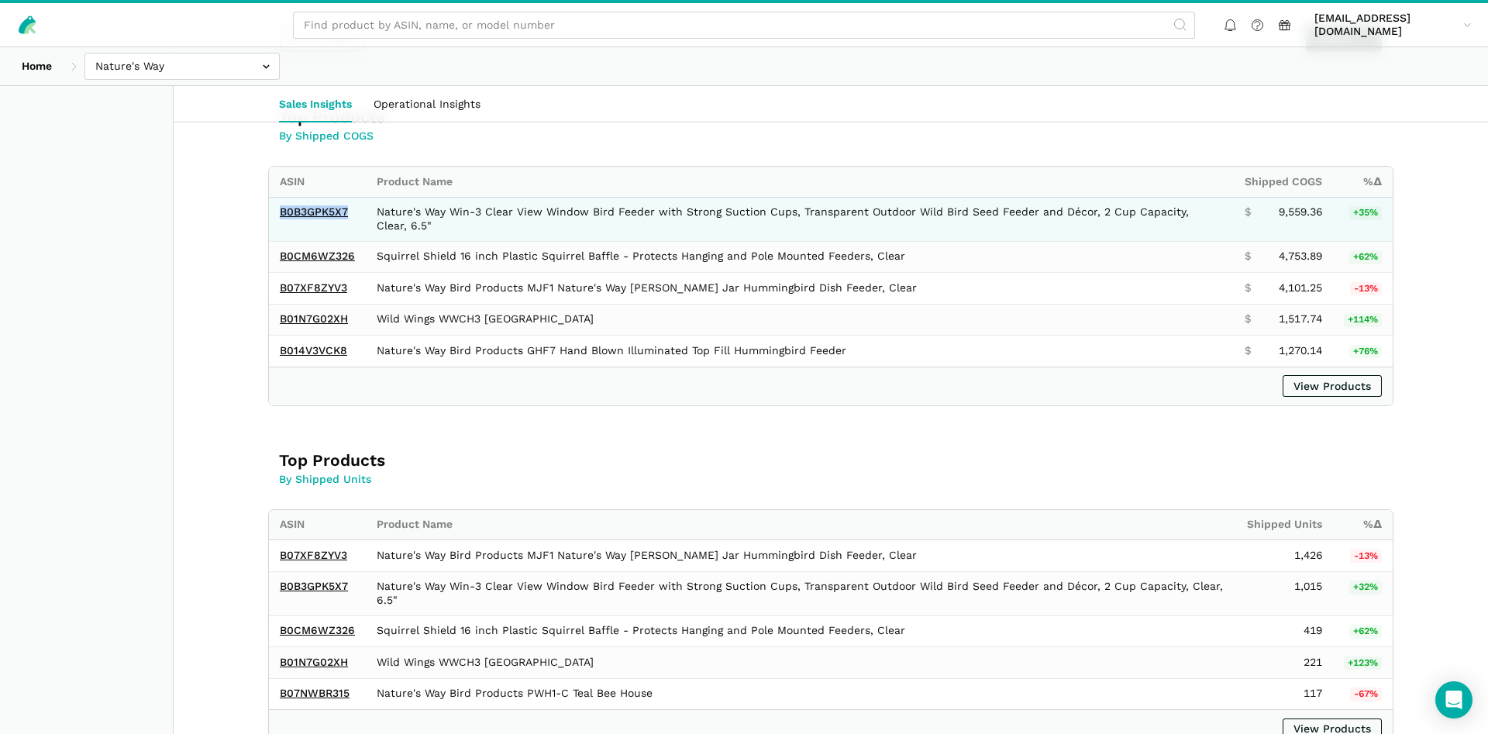
drag, startPoint x: 360, startPoint y: 215, endPoint x: 278, endPoint y: 217, distance: 81.4
click at [278, 217] on td "B0B3GPK5X7" at bounding box center [317, 219] width 97 height 44
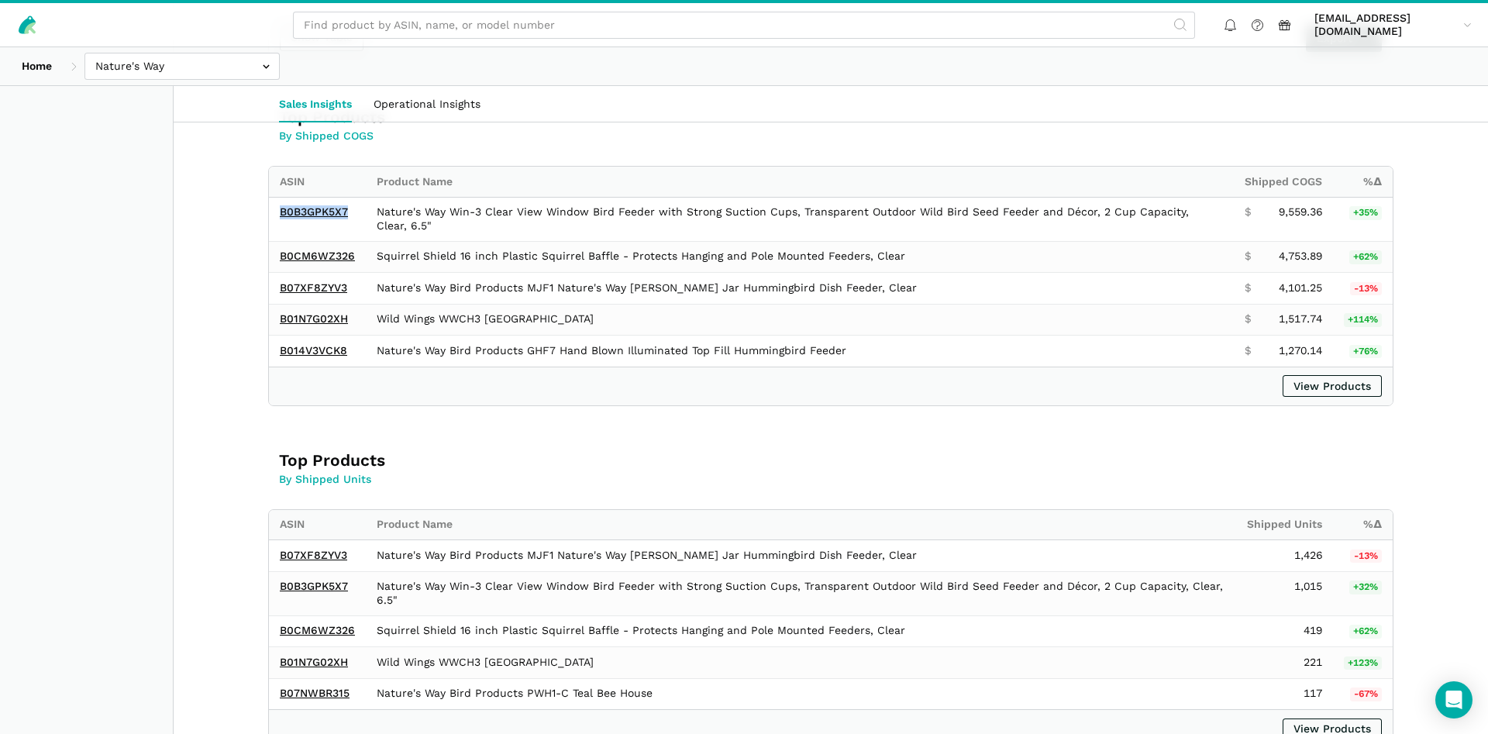
copy link "B0B3GPK5X7"
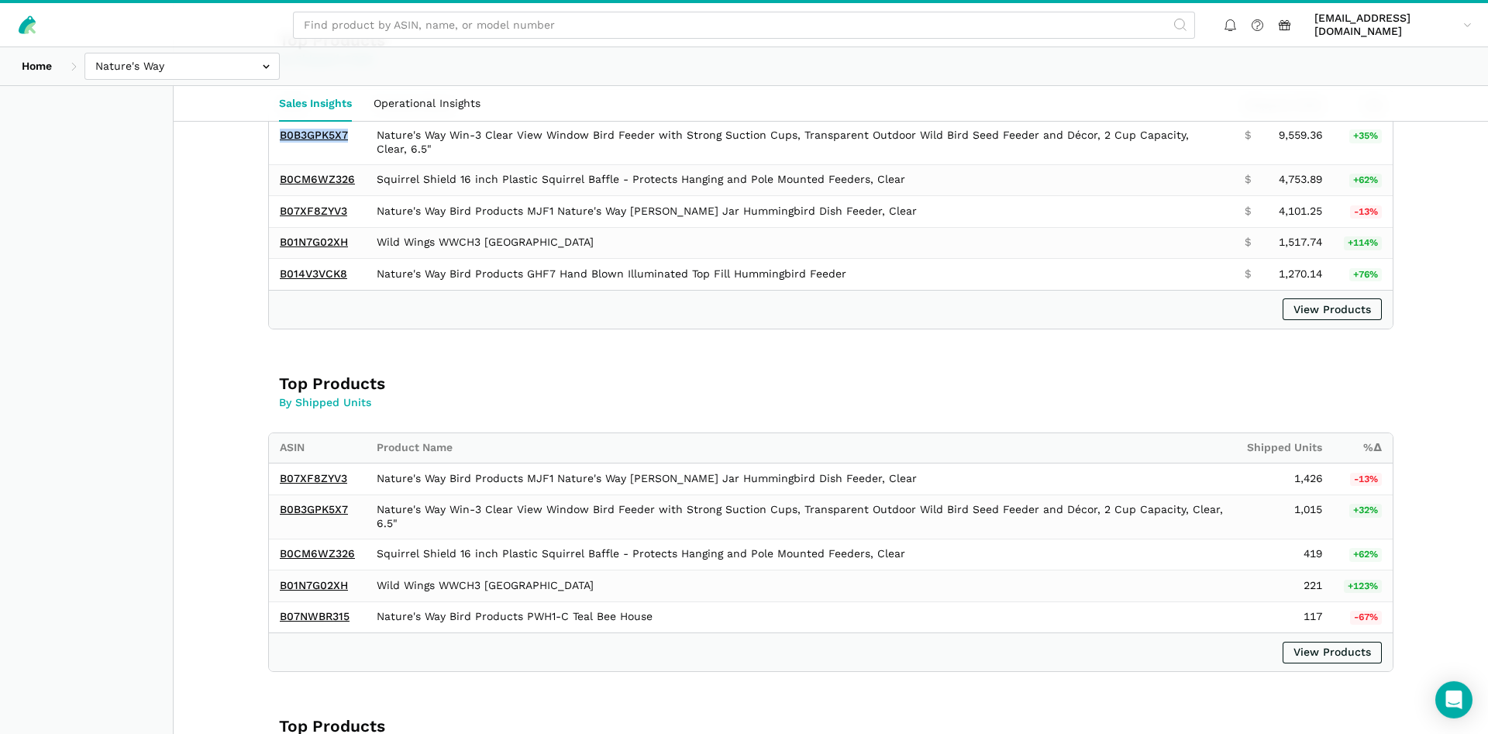
scroll to position [1028, 0]
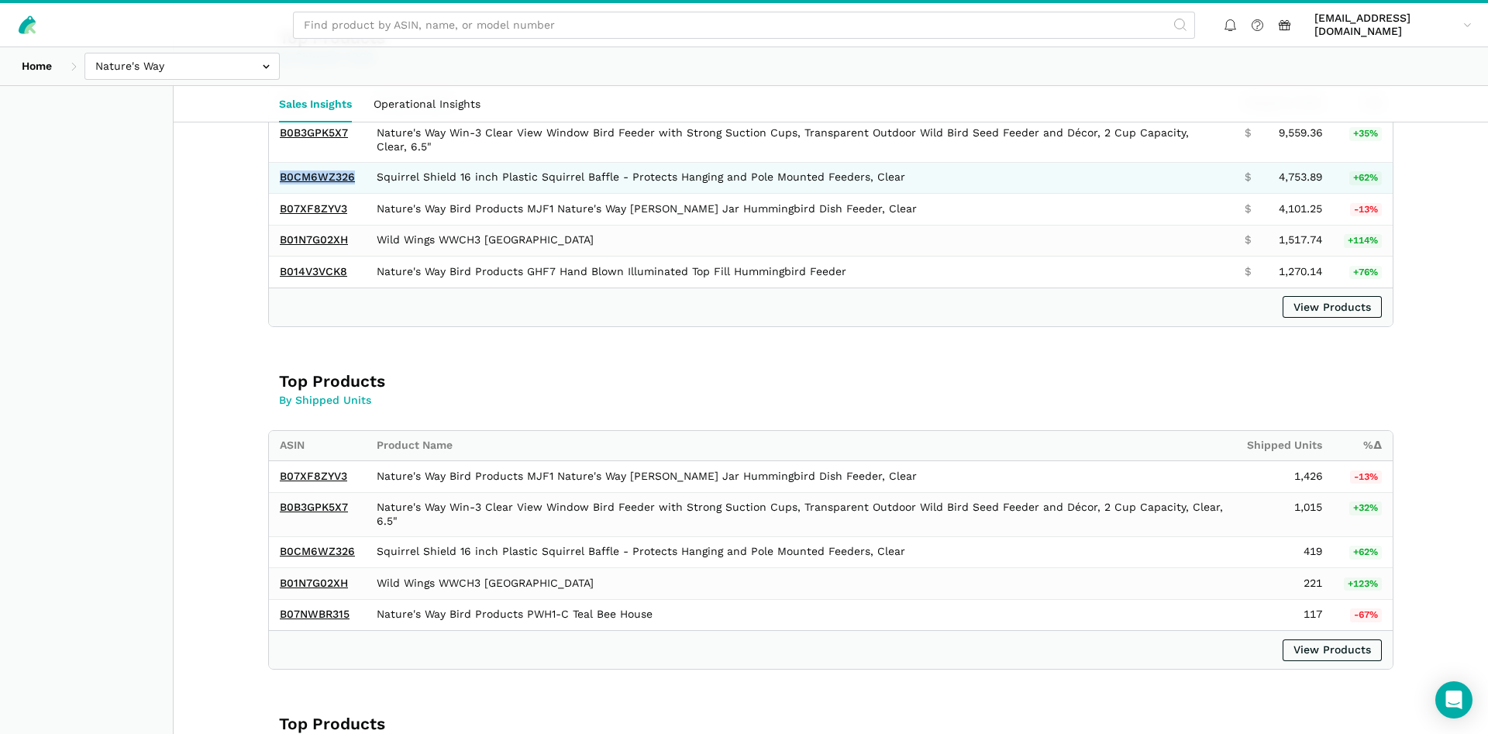
drag, startPoint x: 362, startPoint y: 177, endPoint x: 279, endPoint y: 177, distance: 82.9
click at [279, 177] on td "B0CM6WZ326" at bounding box center [317, 178] width 97 height 32
copy link "B0CM6WZ326"
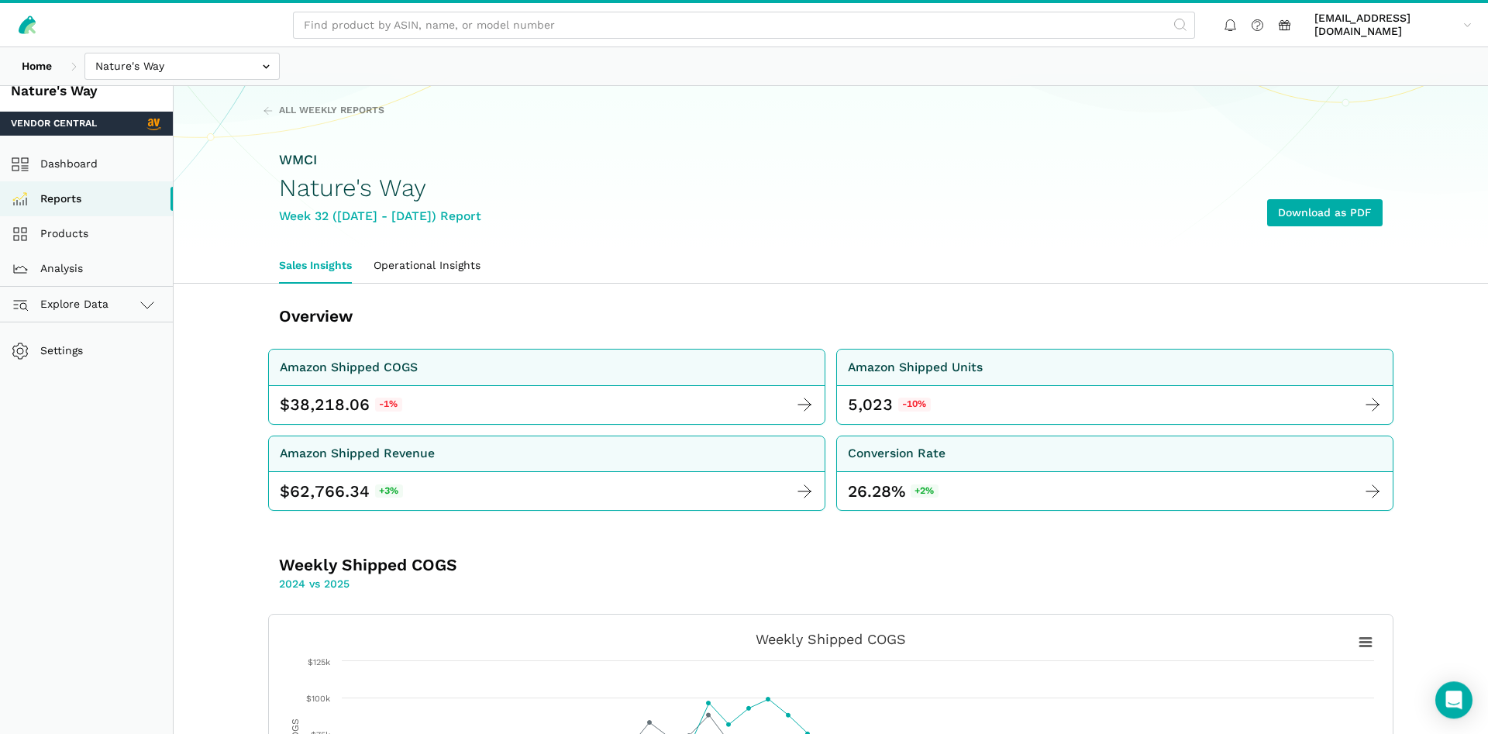
scroll to position [0, 0]
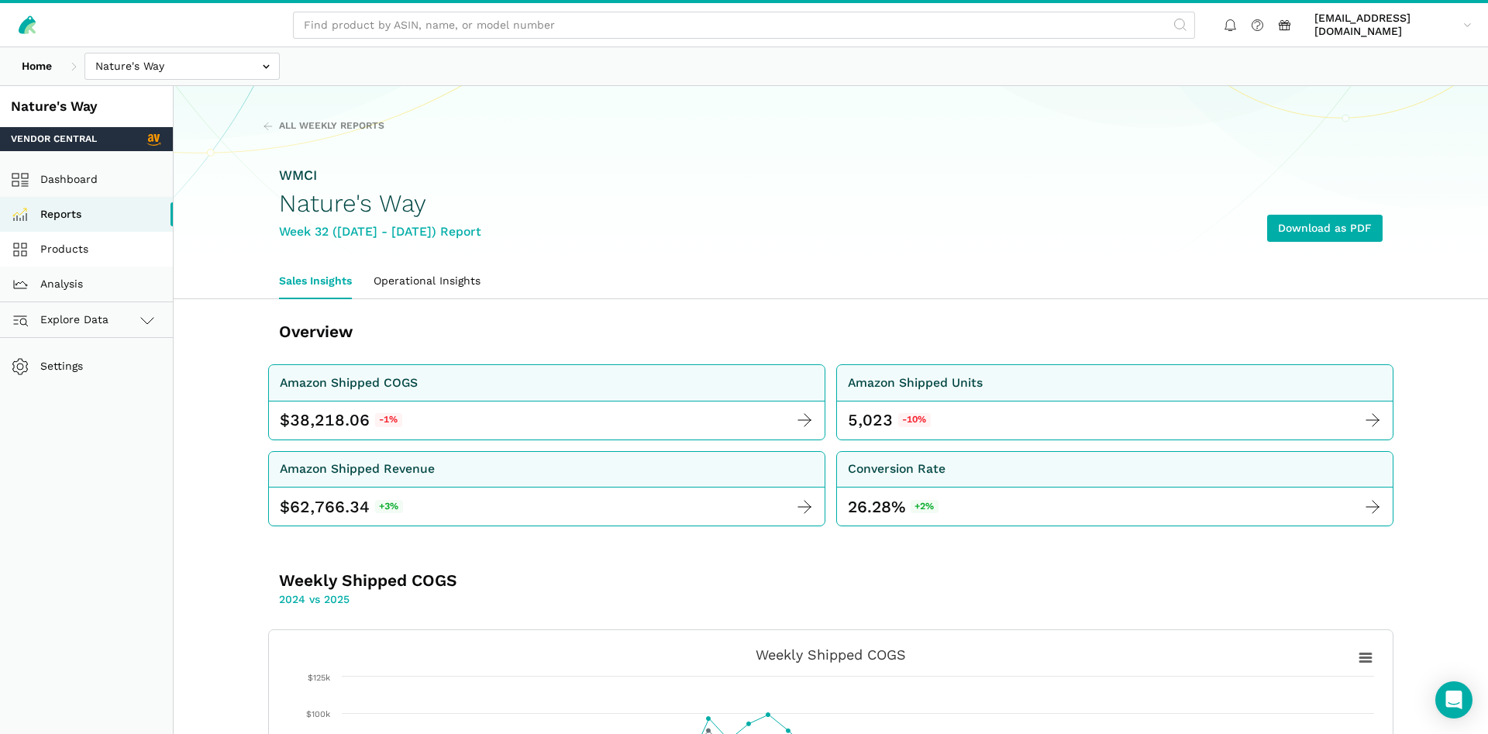
click at [91, 249] on link "Products" at bounding box center [86, 249] width 173 height 35
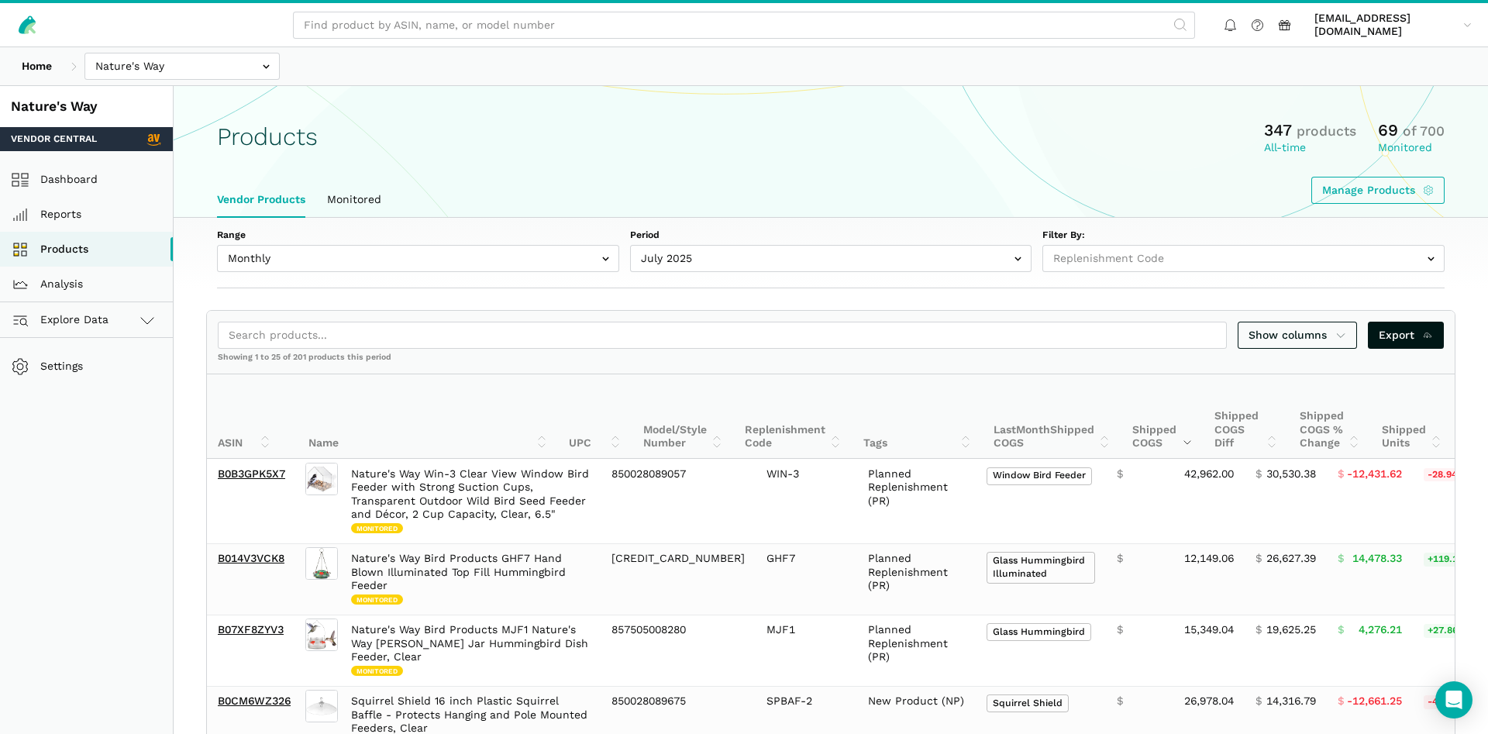
select select
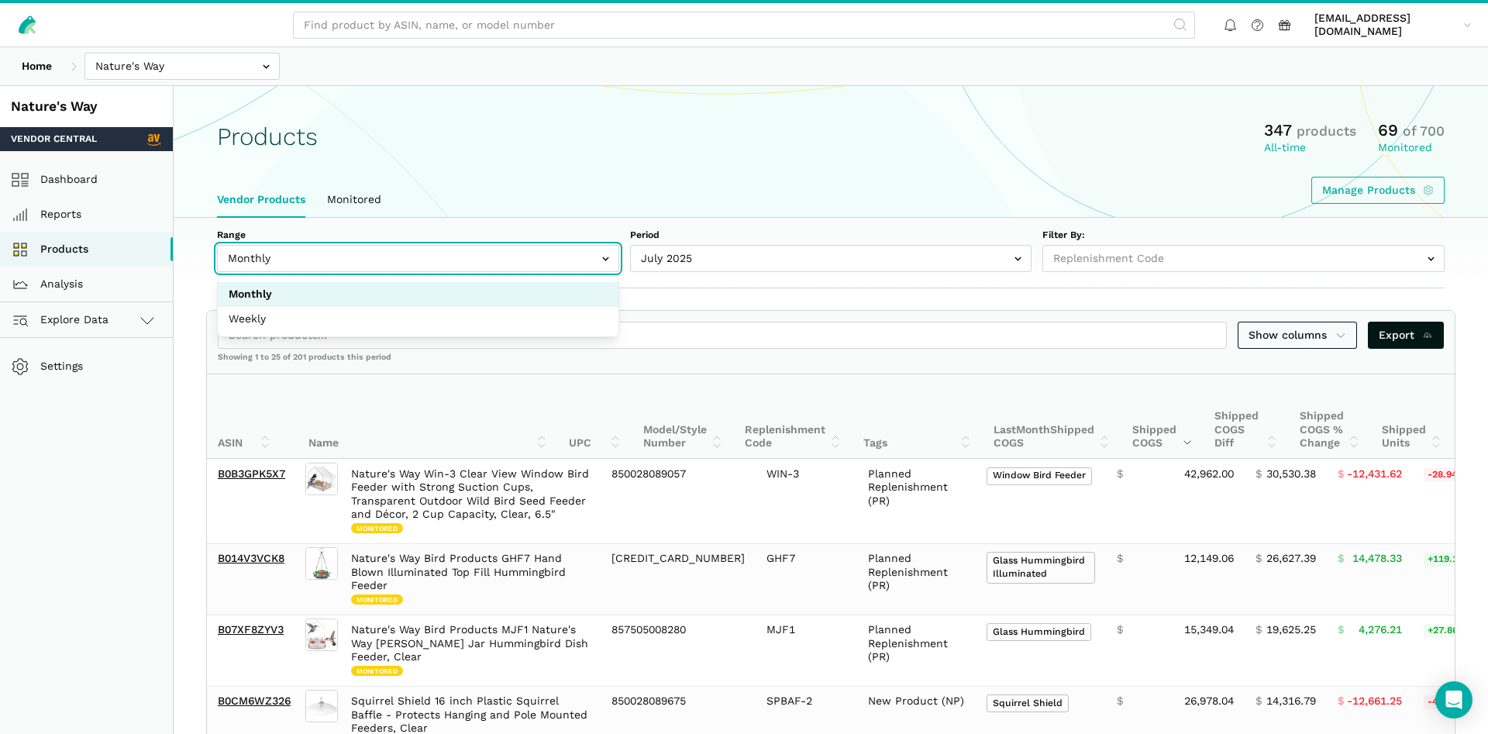
click at [284, 264] on input "text" at bounding box center [418, 258] width 402 height 27
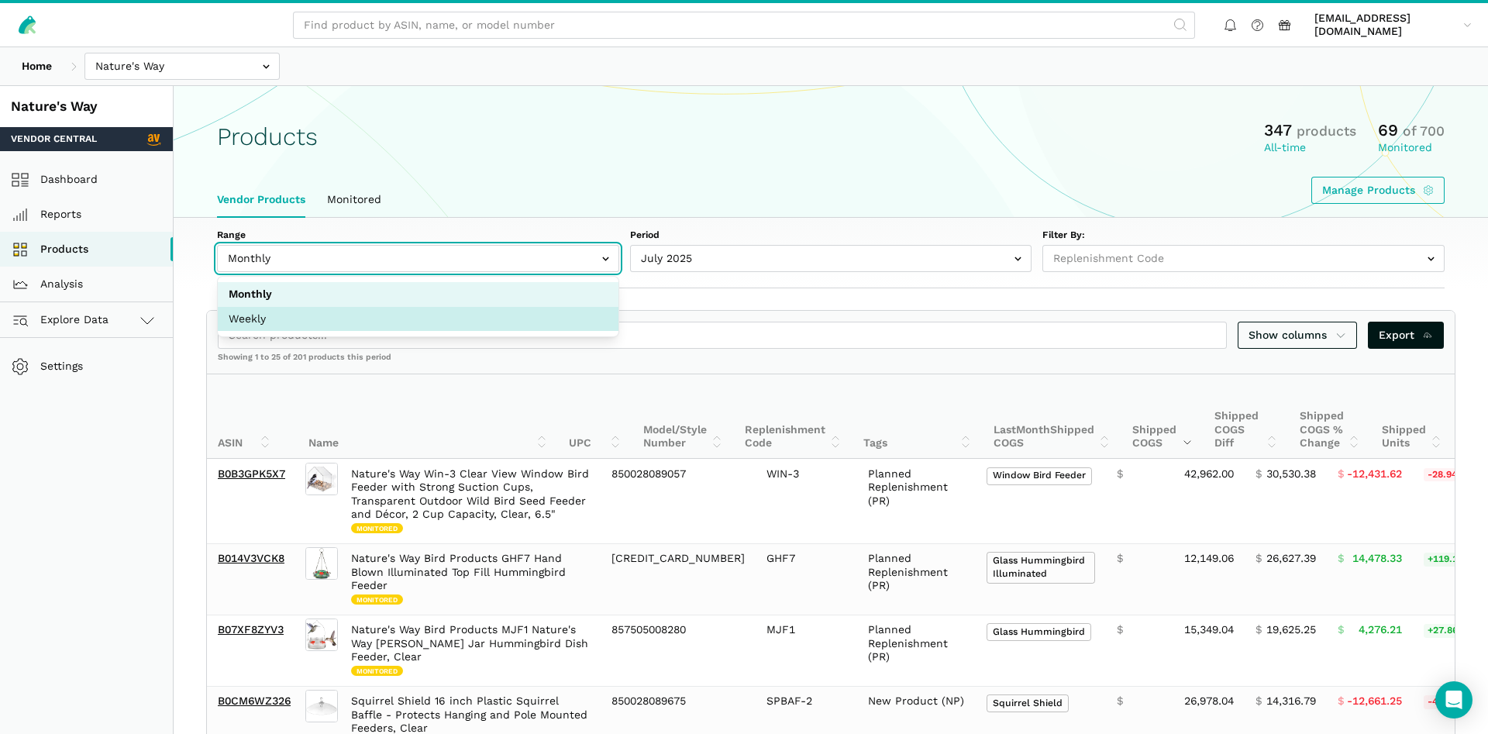
select select "Weekly"
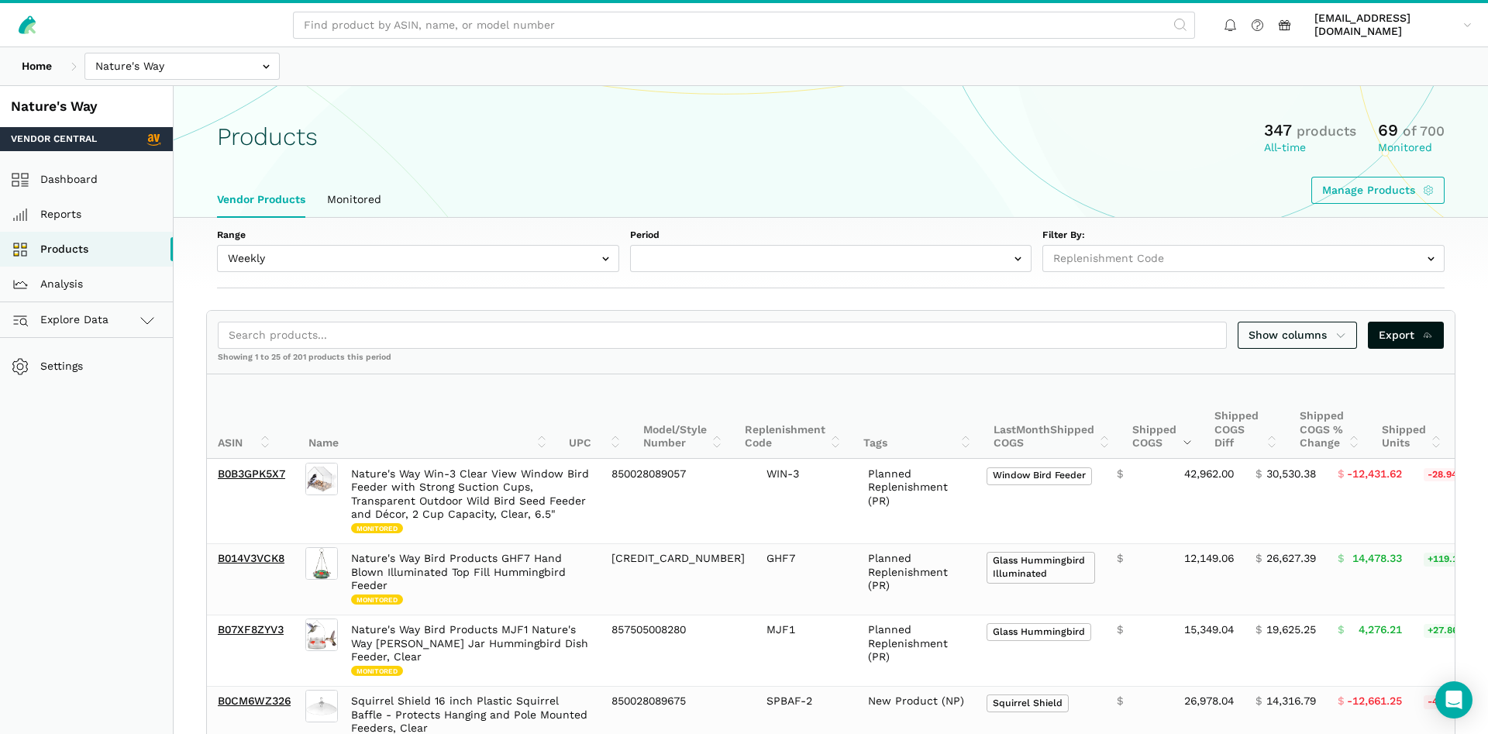
select select "Weekly|[DATE]"
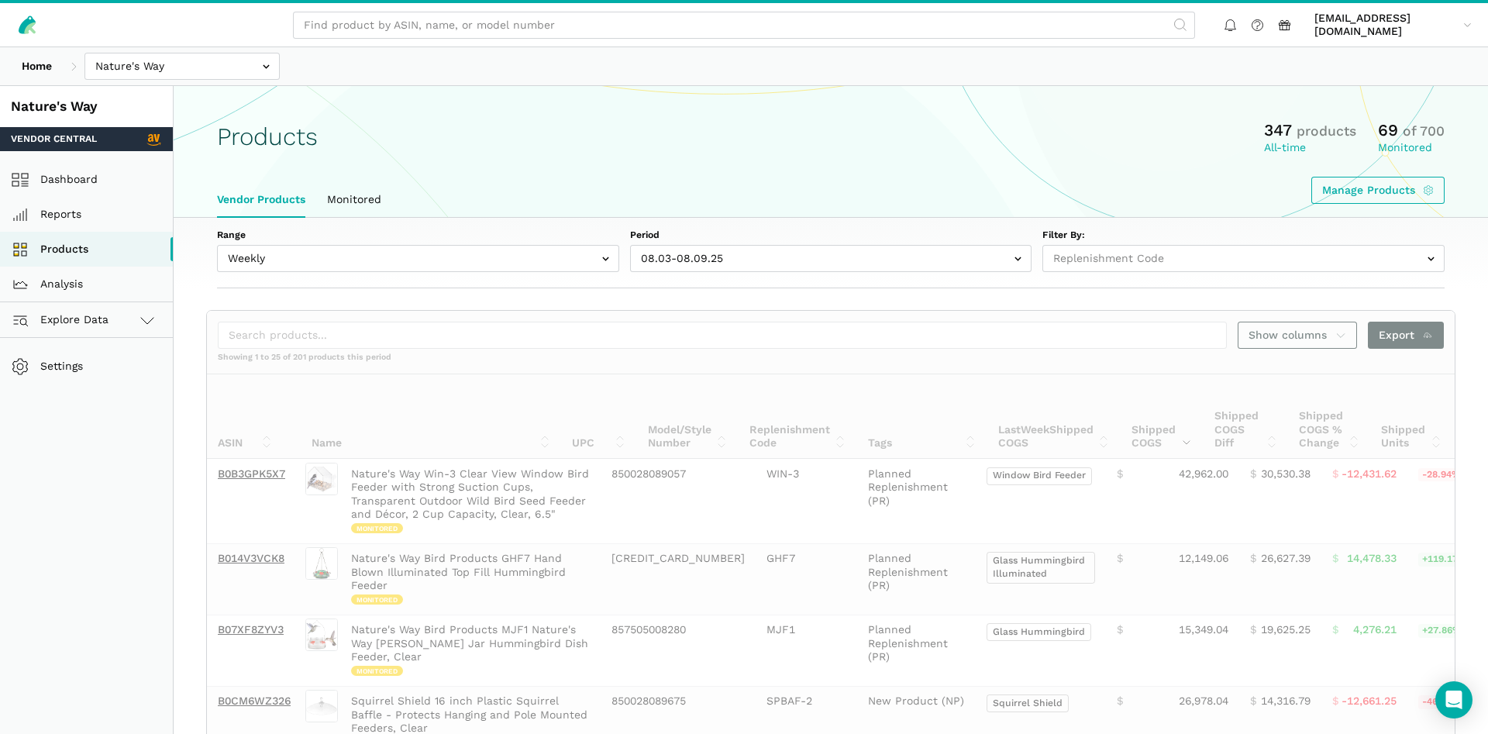
click at [257, 312] on div "Show columns Export" at bounding box center [831, 335] width 1248 height 49
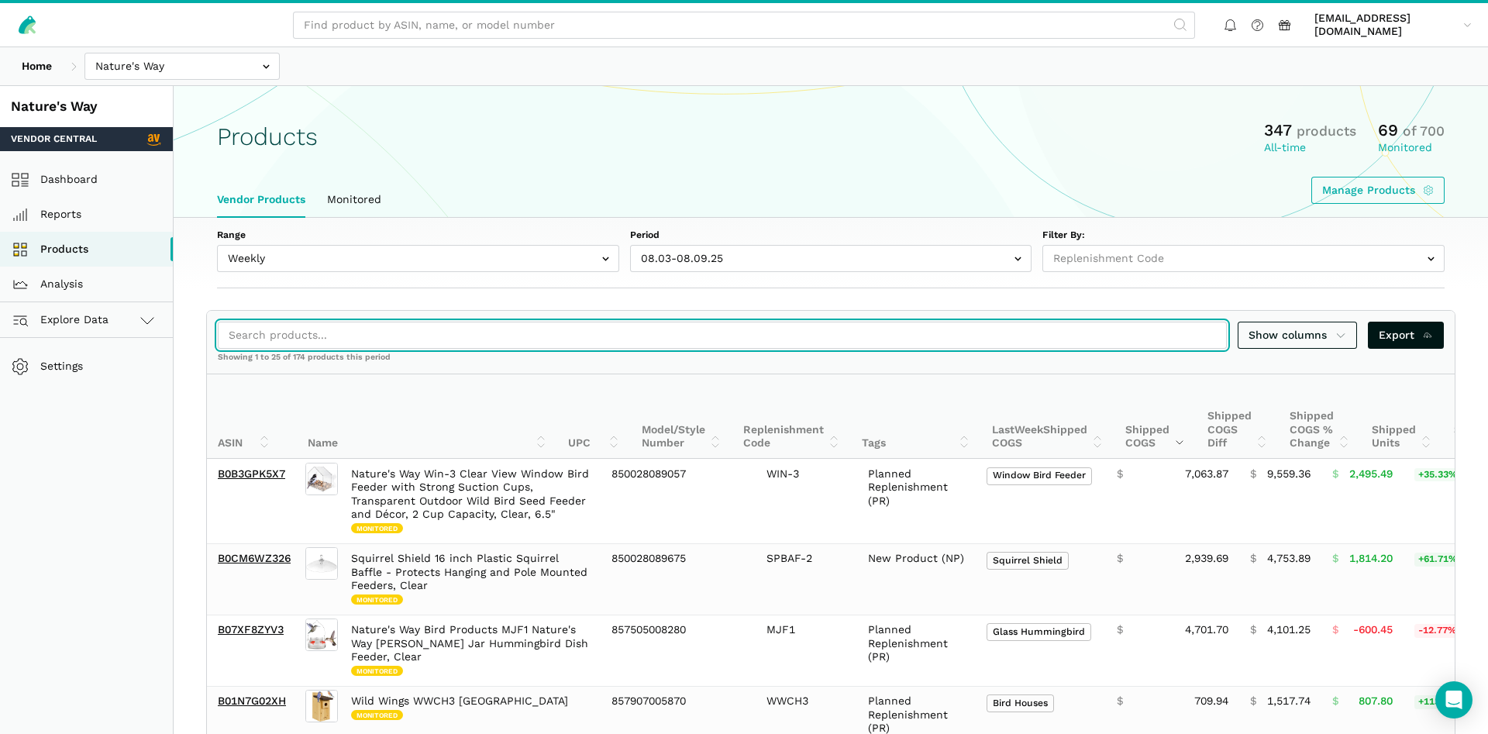
click at [250, 328] on input "search" at bounding box center [722, 335] width 1009 height 27
paste input "B0B3GPK5X7"
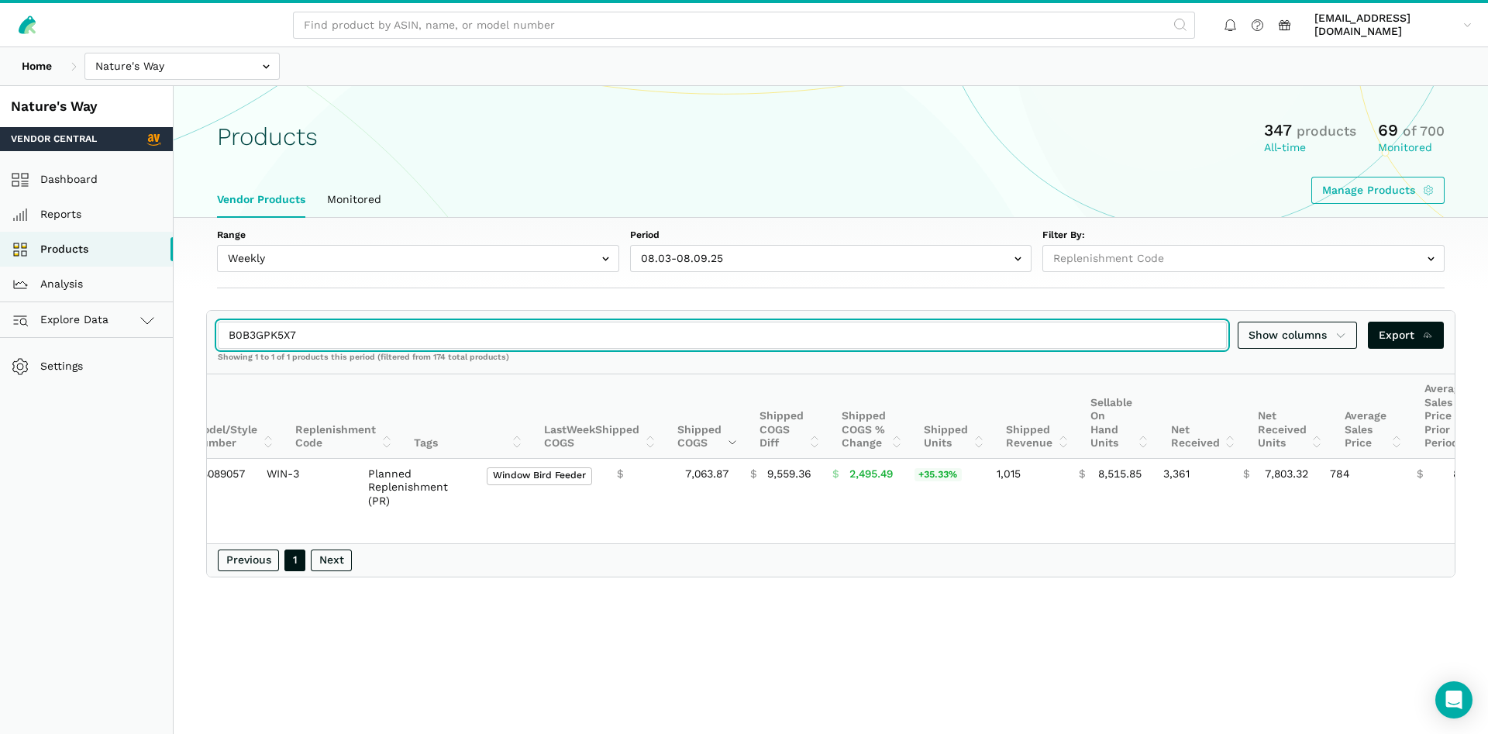
scroll to position [0, 401]
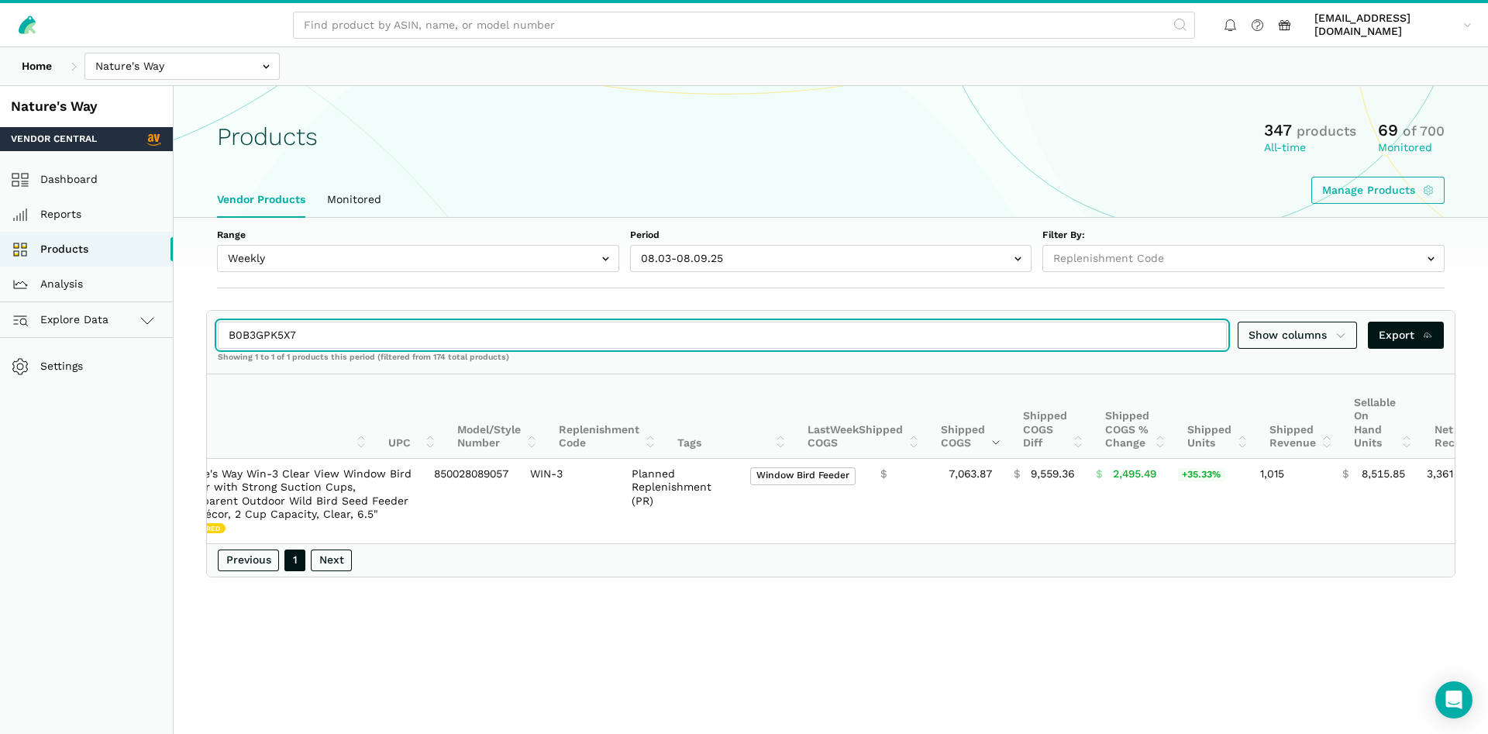
type input "B0B3GPK5X7"
